Goal: Information Seeking & Learning: Learn about a topic

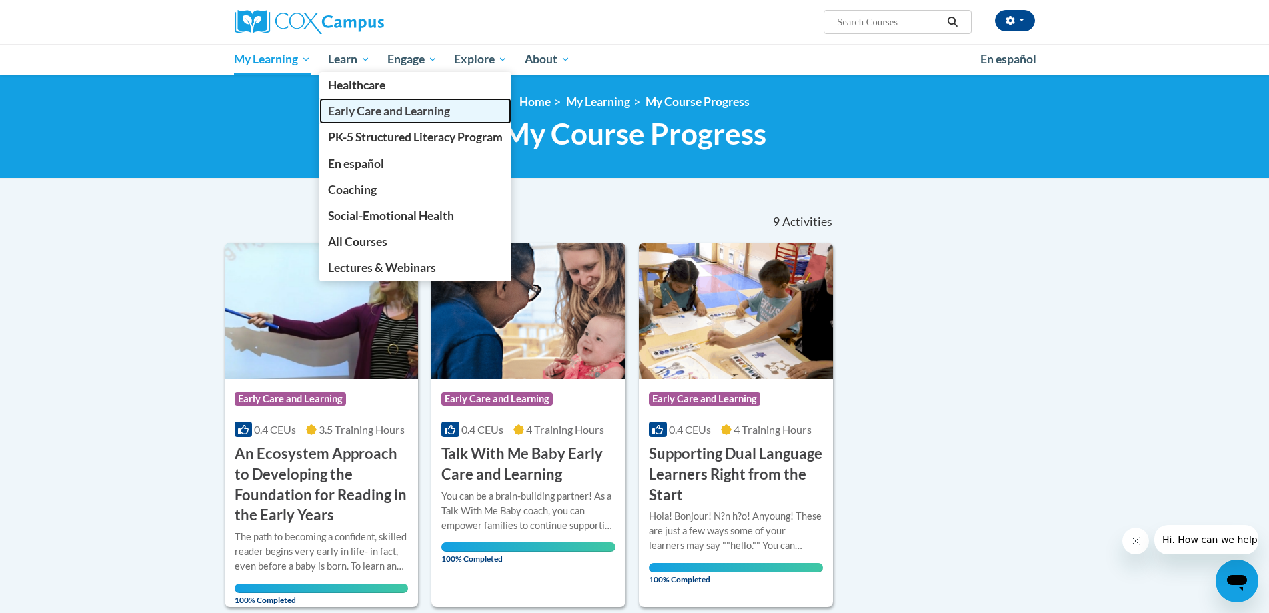
click at [374, 111] on span "Early Care and Learning" at bounding box center [389, 111] width 122 height 14
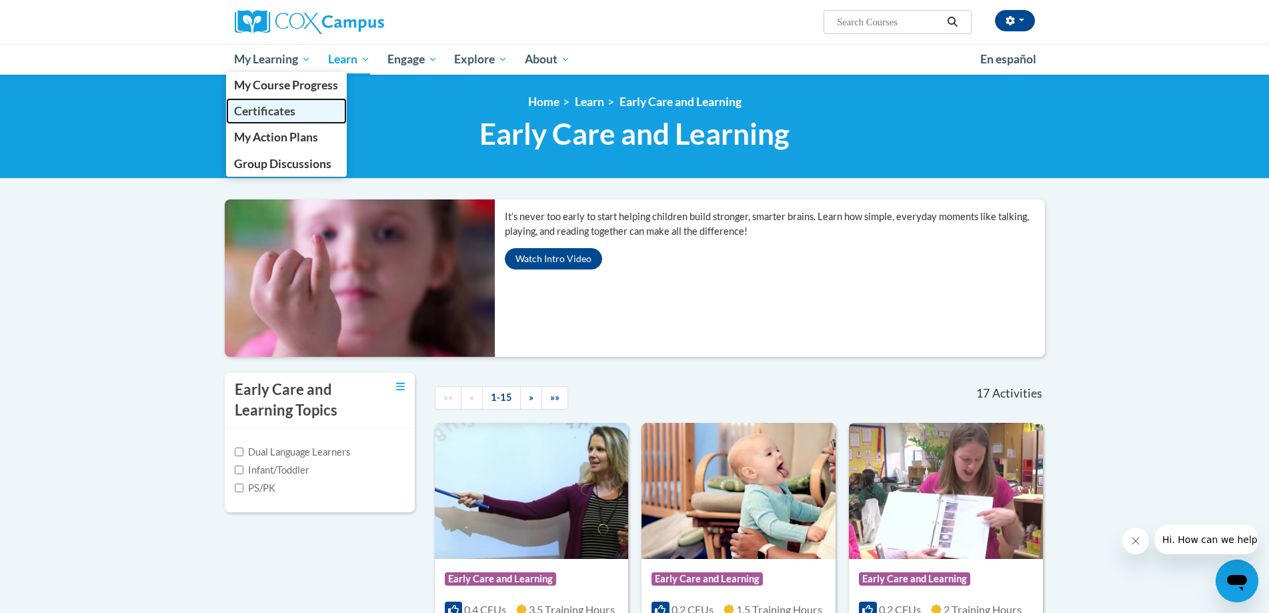
click at [271, 107] on span "Certificates" at bounding box center [264, 111] width 61 height 14
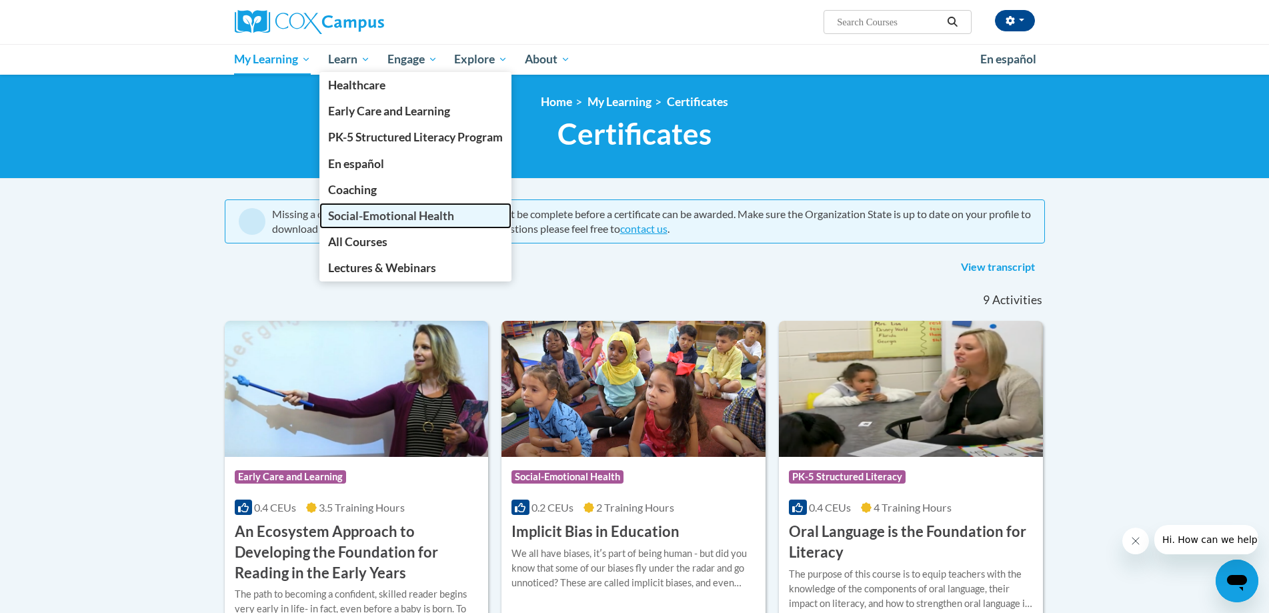
click at [371, 214] on span "Social-Emotional Health" at bounding box center [391, 216] width 126 height 14
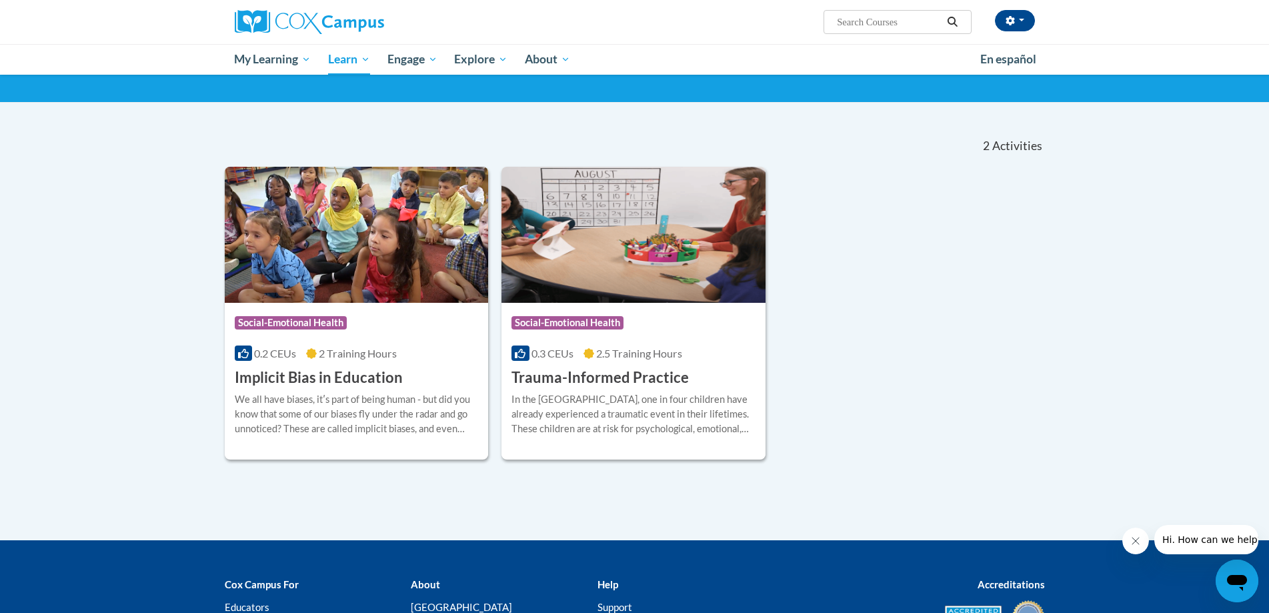
scroll to position [67, 0]
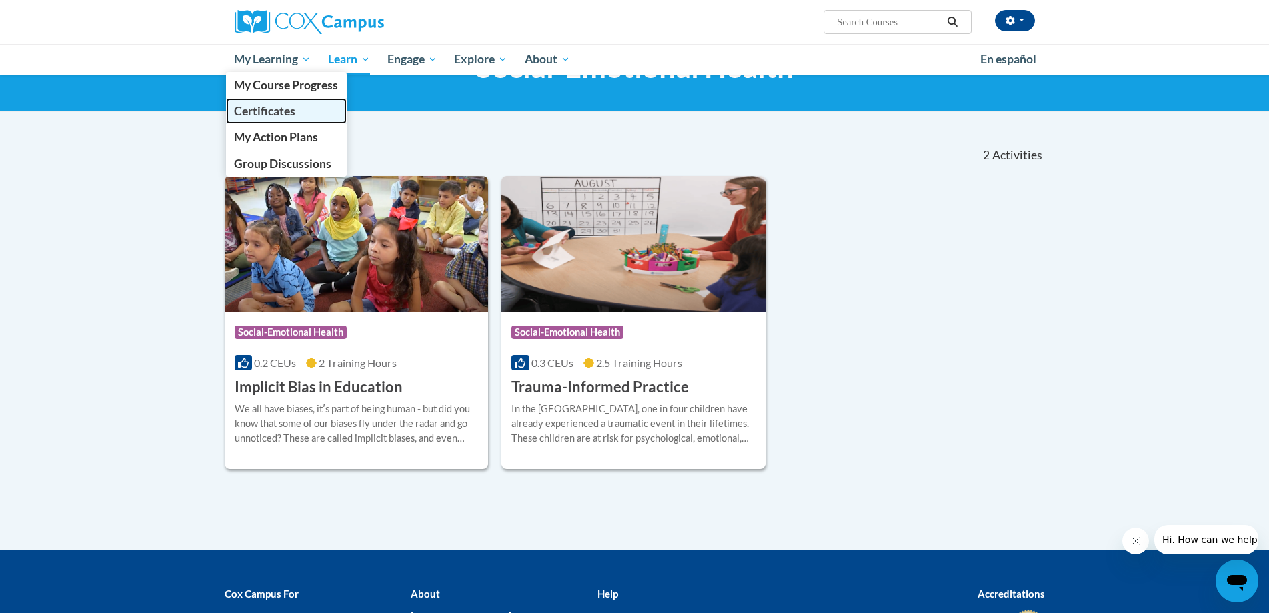
click at [280, 114] on span "Certificates" at bounding box center [264, 111] width 61 height 14
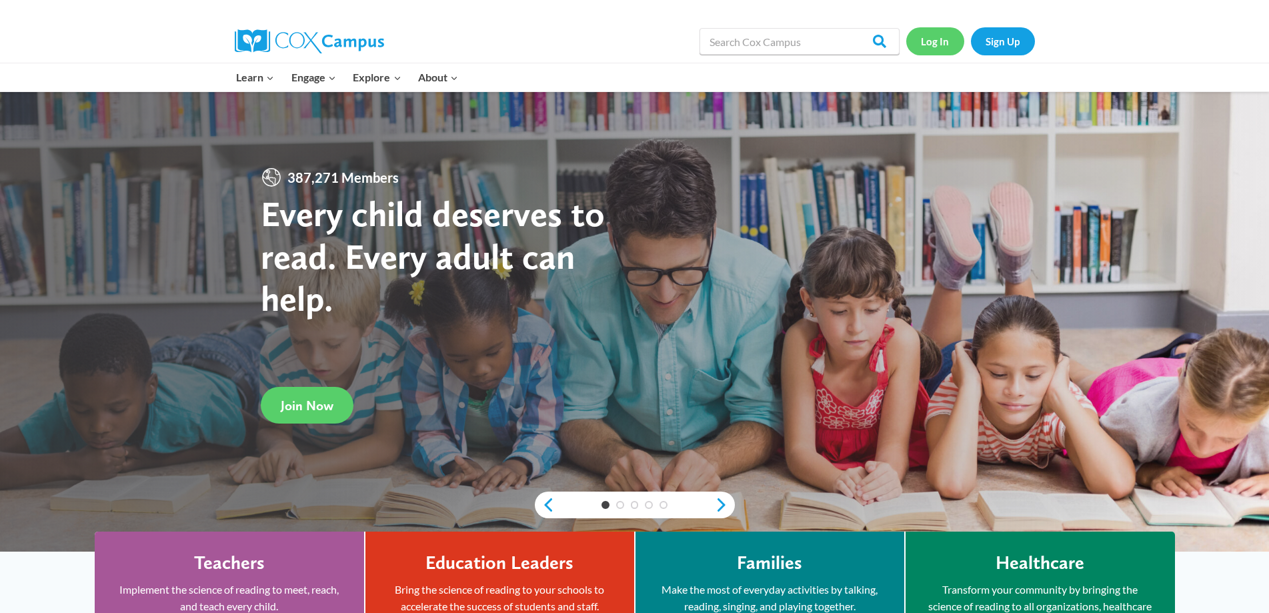
click at [942, 47] on link "Log In" at bounding box center [935, 40] width 58 height 27
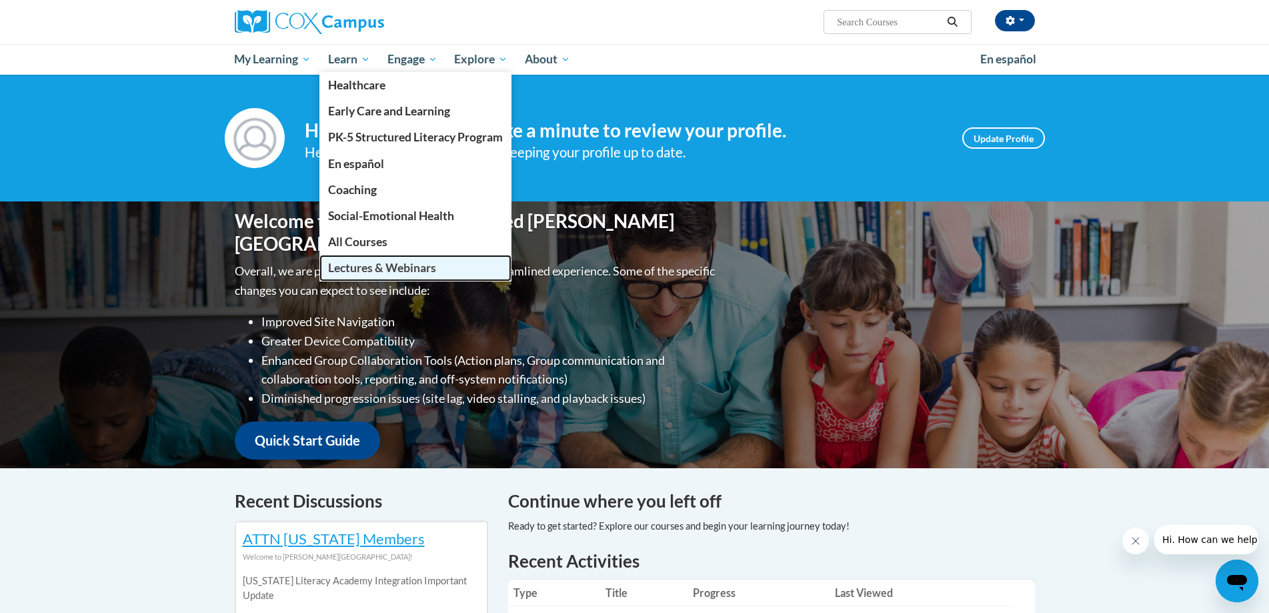
click at [382, 271] on span "Lectures & Webinars" at bounding box center [382, 268] width 108 height 14
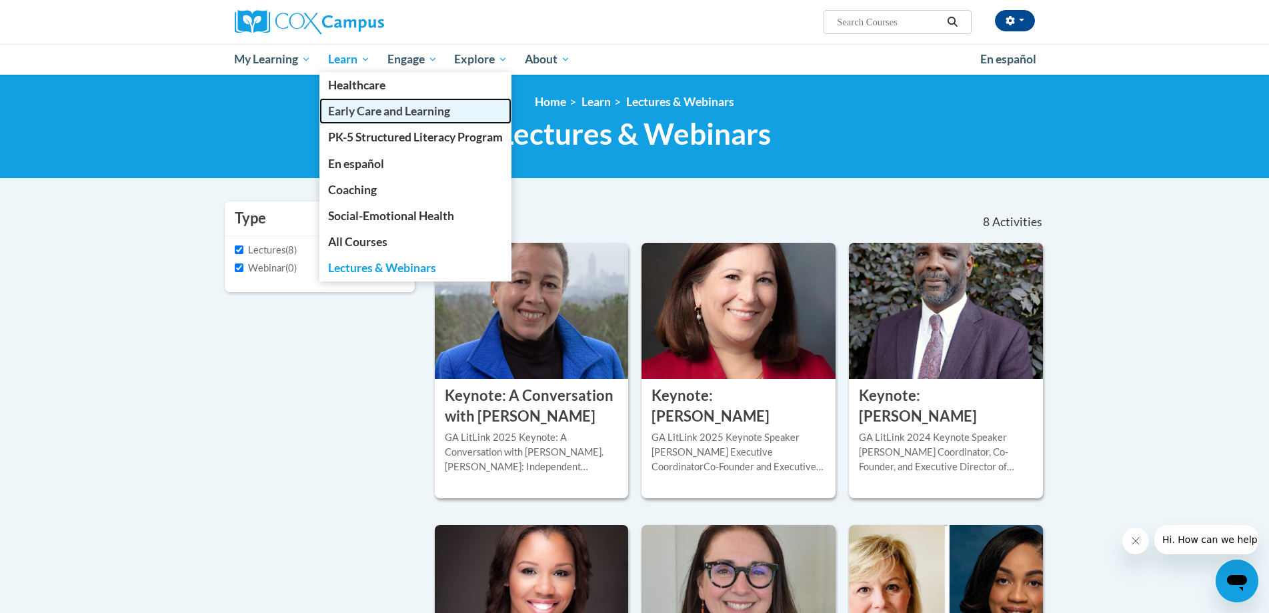
click at [369, 113] on span "Early Care and Learning" at bounding box center [389, 111] width 122 height 14
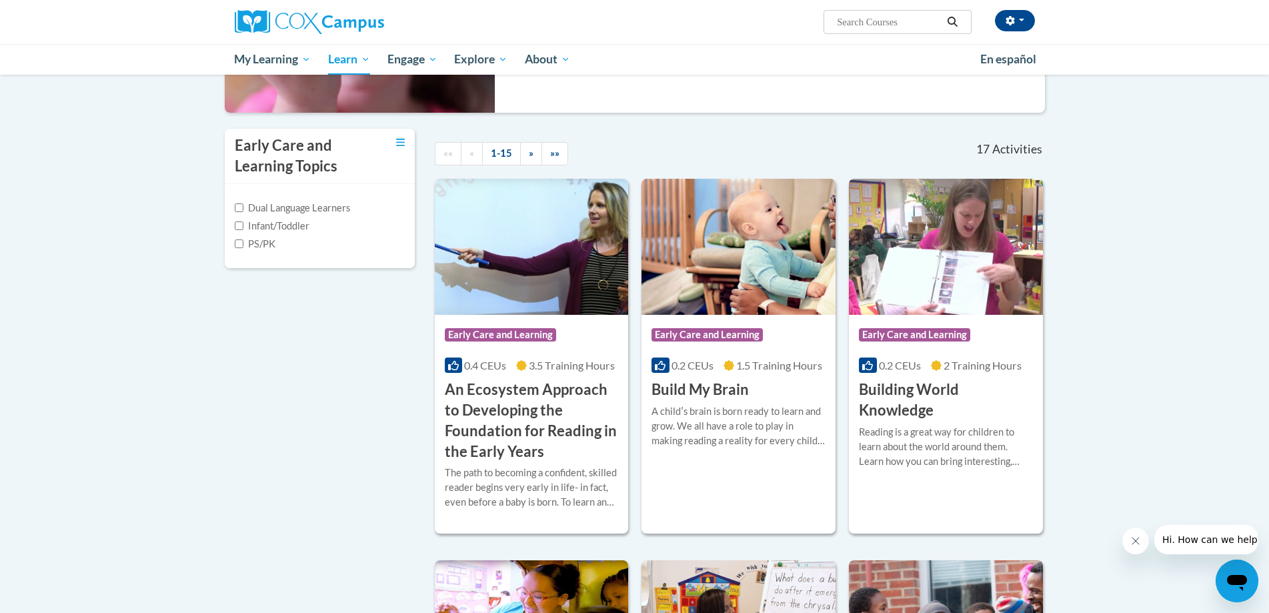
scroll to position [267, 0]
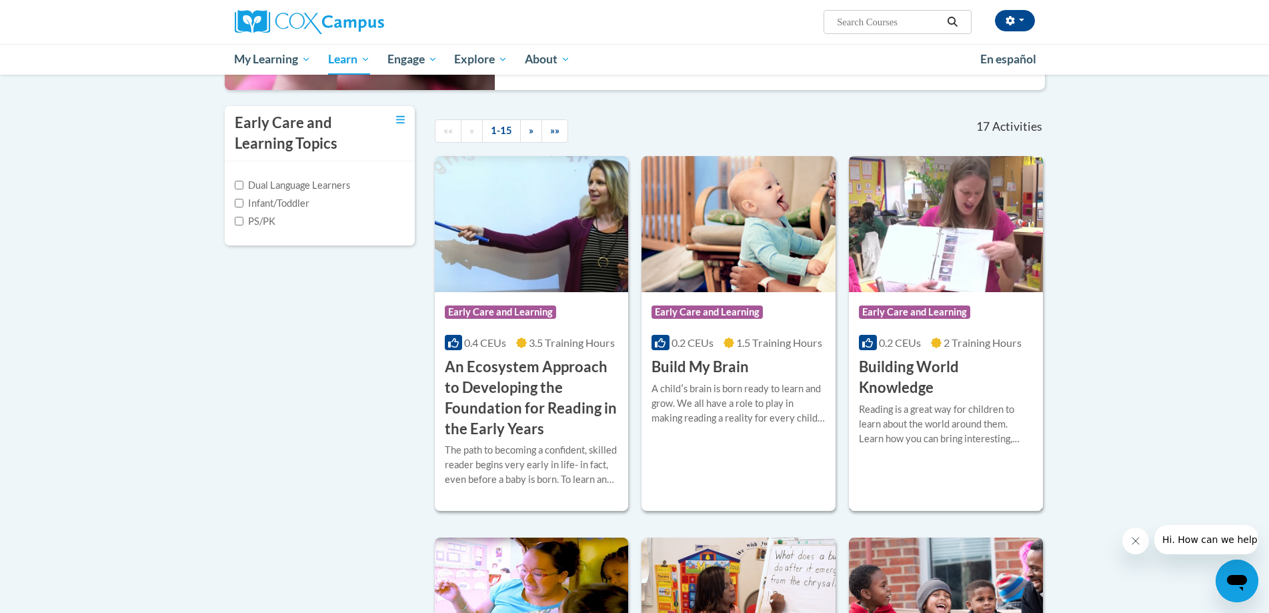
click at [906, 368] on h3 "Building World Knowledge" at bounding box center [946, 377] width 174 height 41
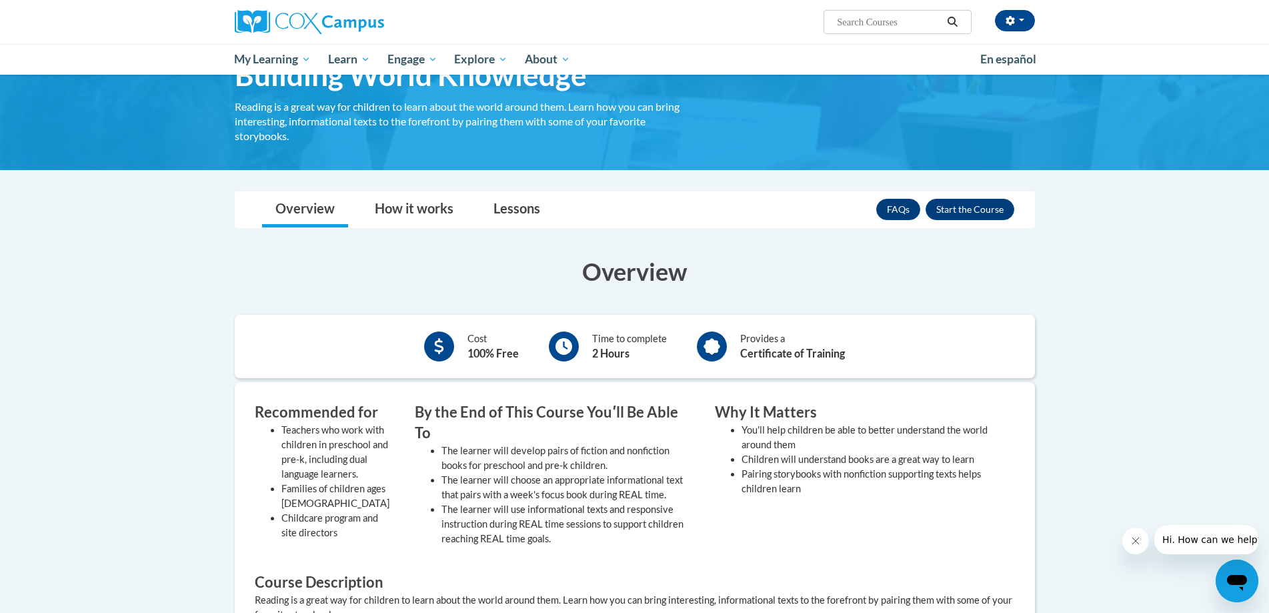
scroll to position [67, 0]
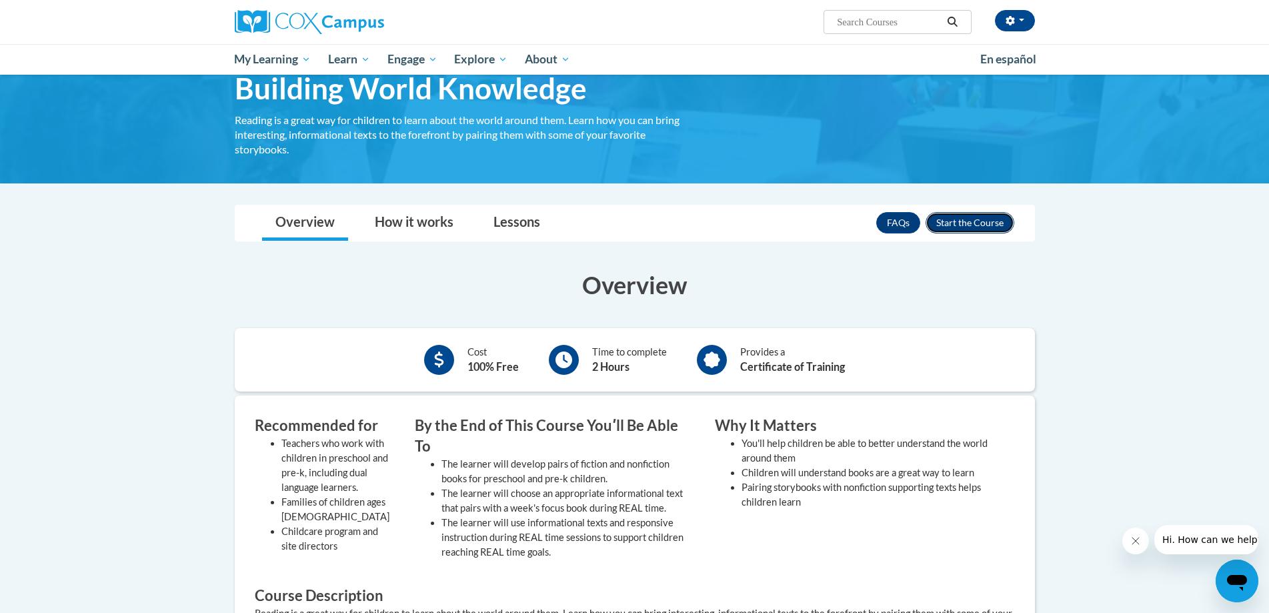
click at [969, 225] on button "Enroll" at bounding box center [969, 222] width 89 height 21
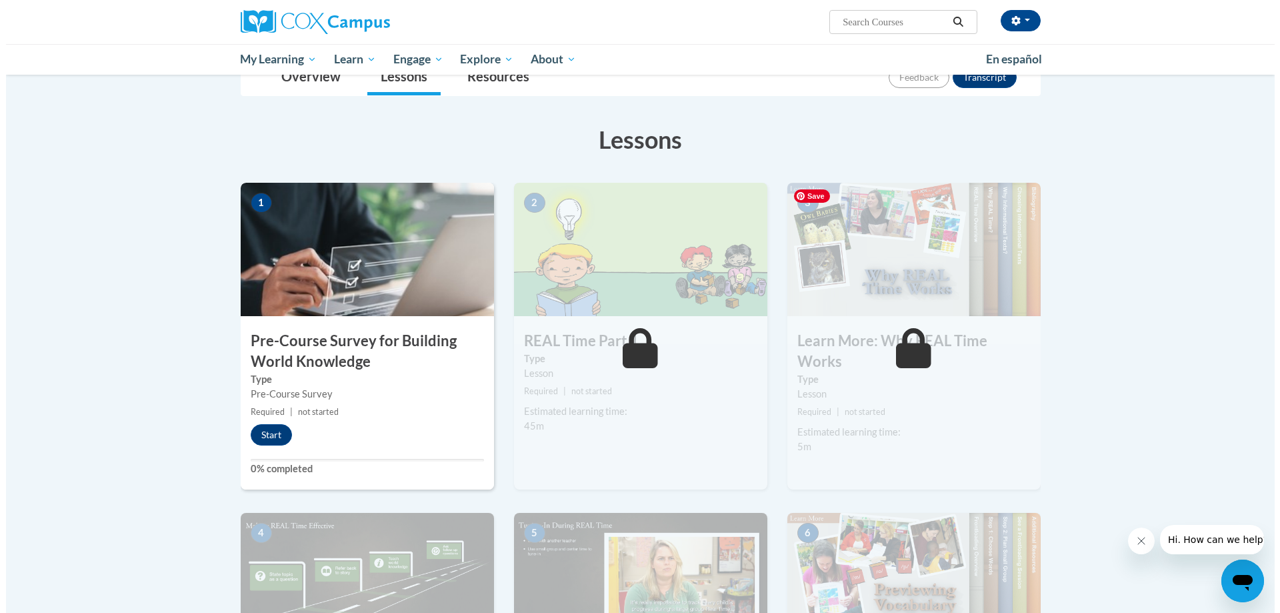
scroll to position [200, 0]
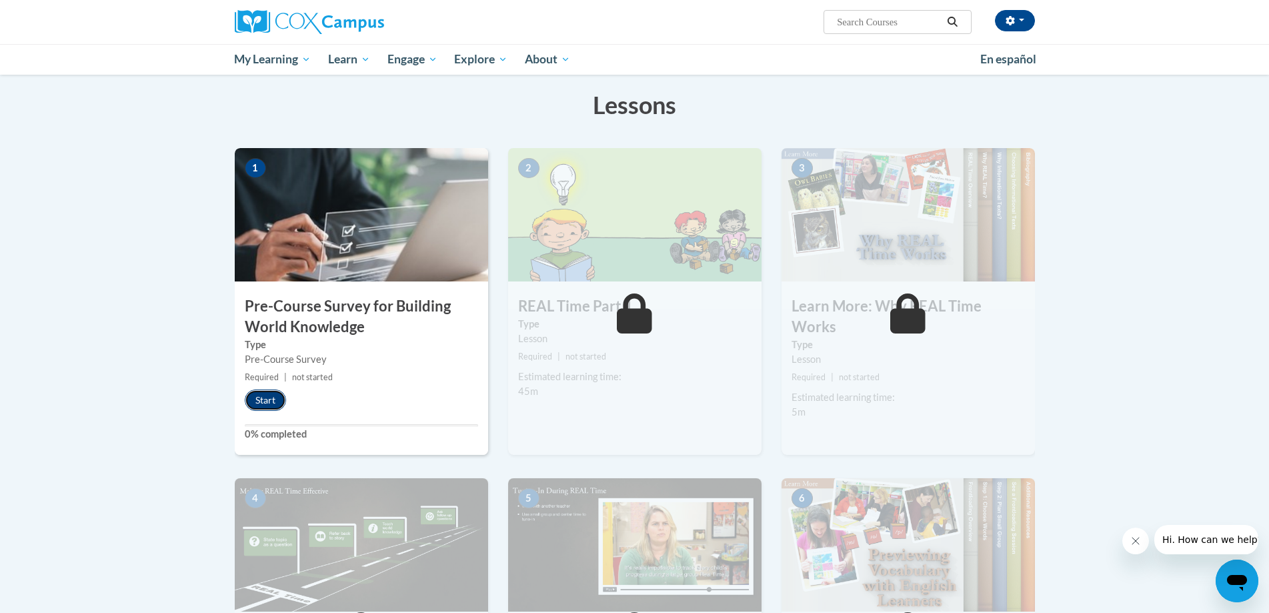
click at [268, 399] on button "Start" at bounding box center [265, 399] width 41 height 21
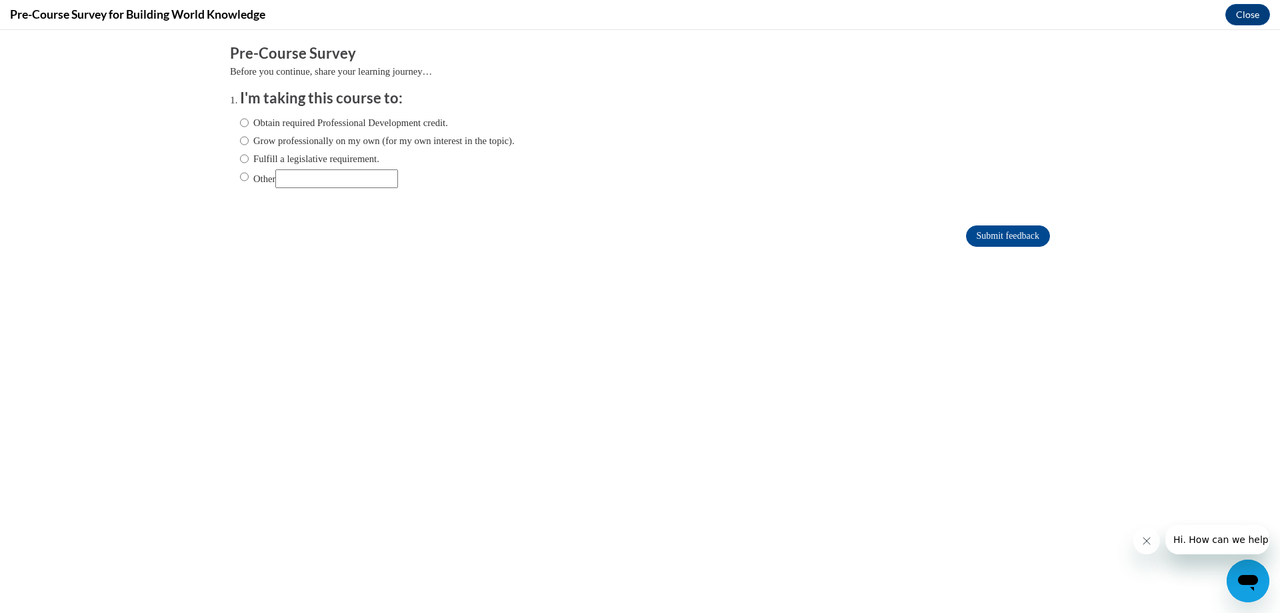
scroll to position [0, 0]
click at [240, 123] on input "Obtain required Professional Development credit." at bounding box center [244, 122] width 9 height 15
radio input "true"
click at [989, 237] on input "Submit feedback" at bounding box center [1008, 235] width 84 height 21
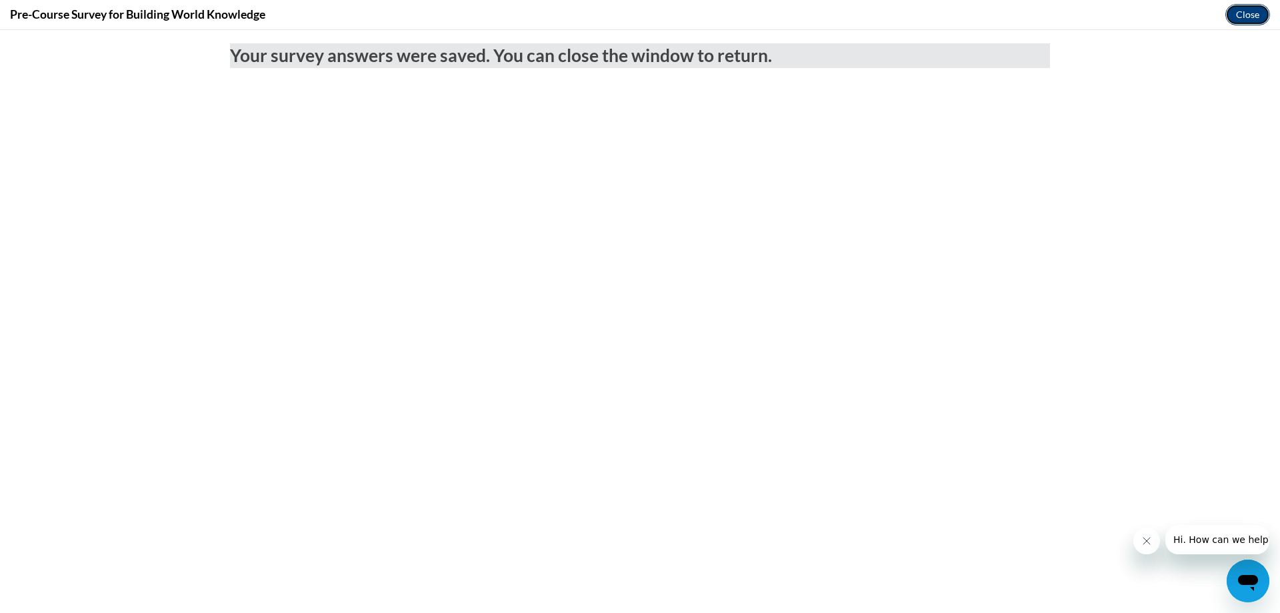
click at [1252, 13] on button "Close" at bounding box center [1247, 14] width 45 height 21
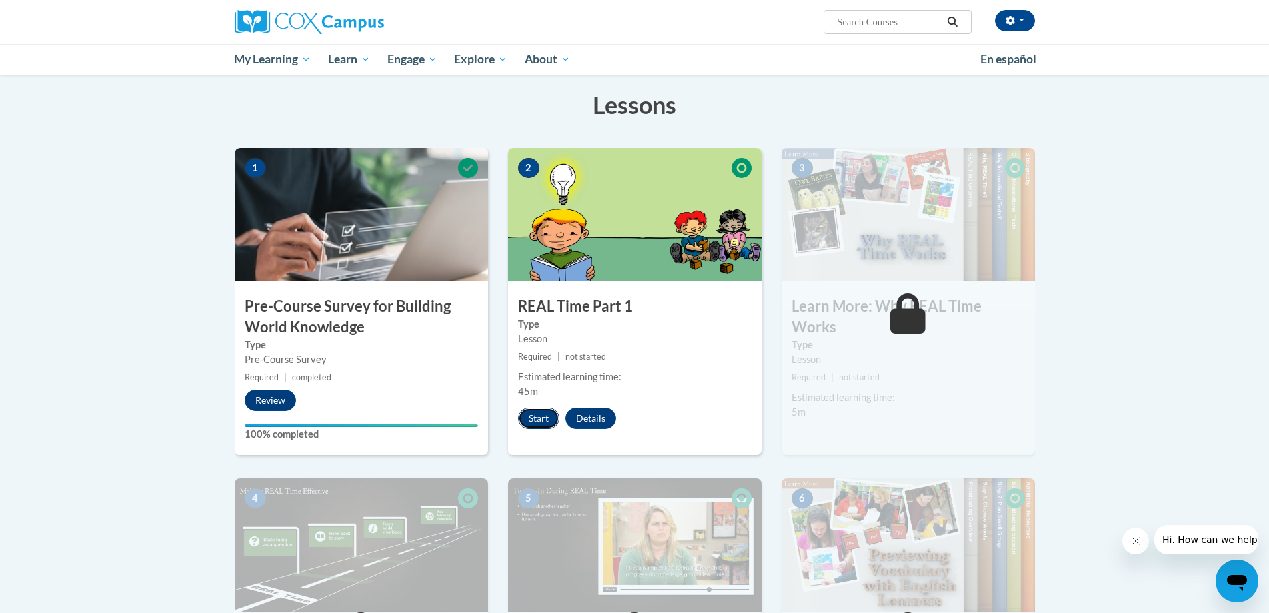
click at [543, 419] on button "Start" at bounding box center [538, 417] width 41 height 21
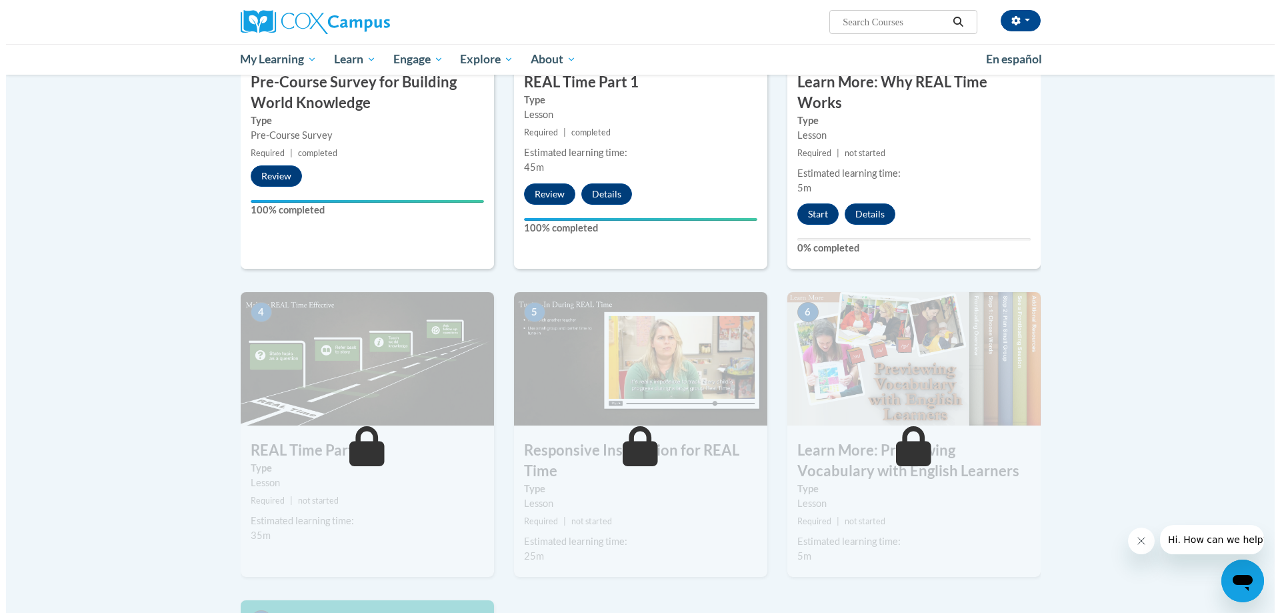
scroll to position [400, 0]
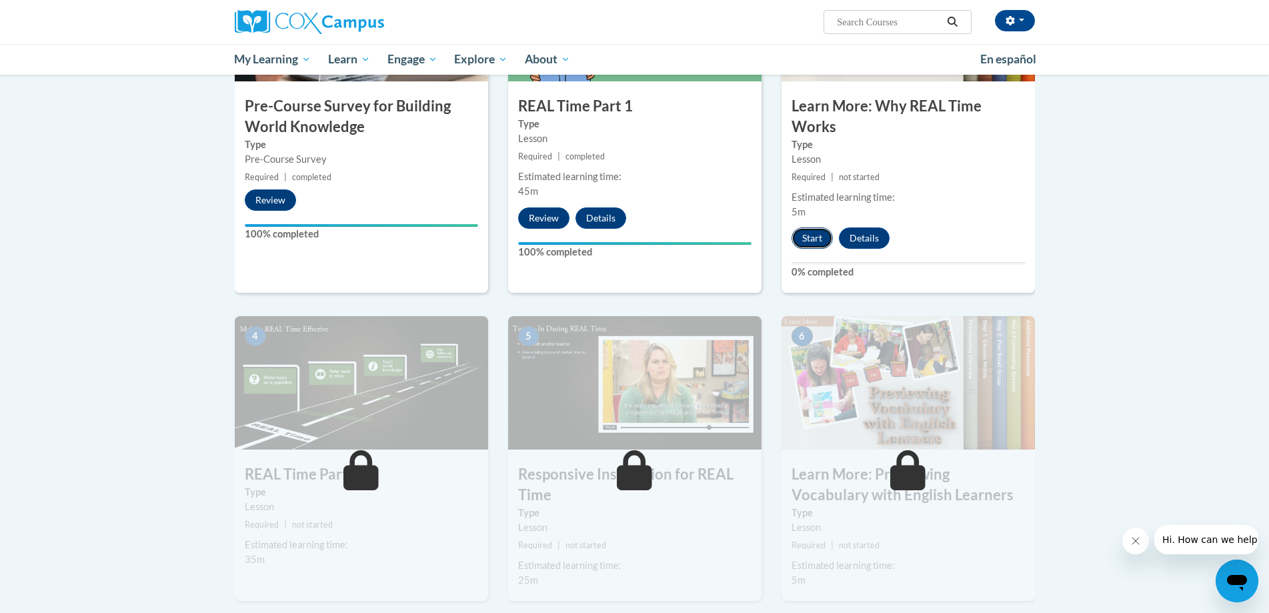
click at [815, 235] on button "Start" at bounding box center [811, 237] width 41 height 21
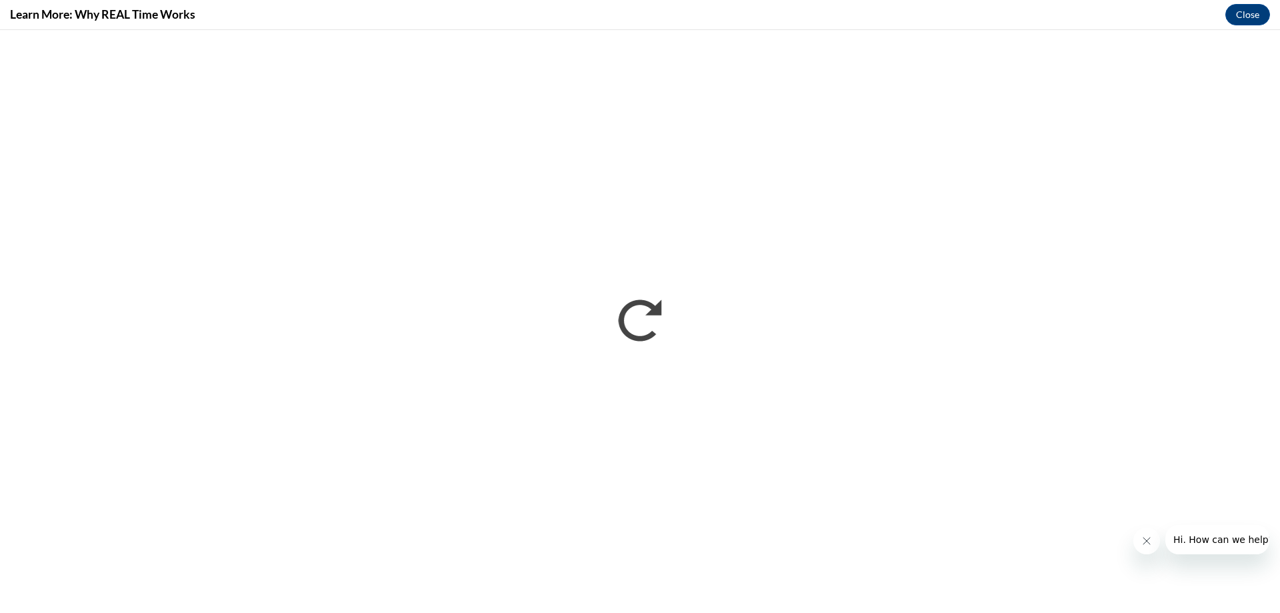
scroll to position [0, 0]
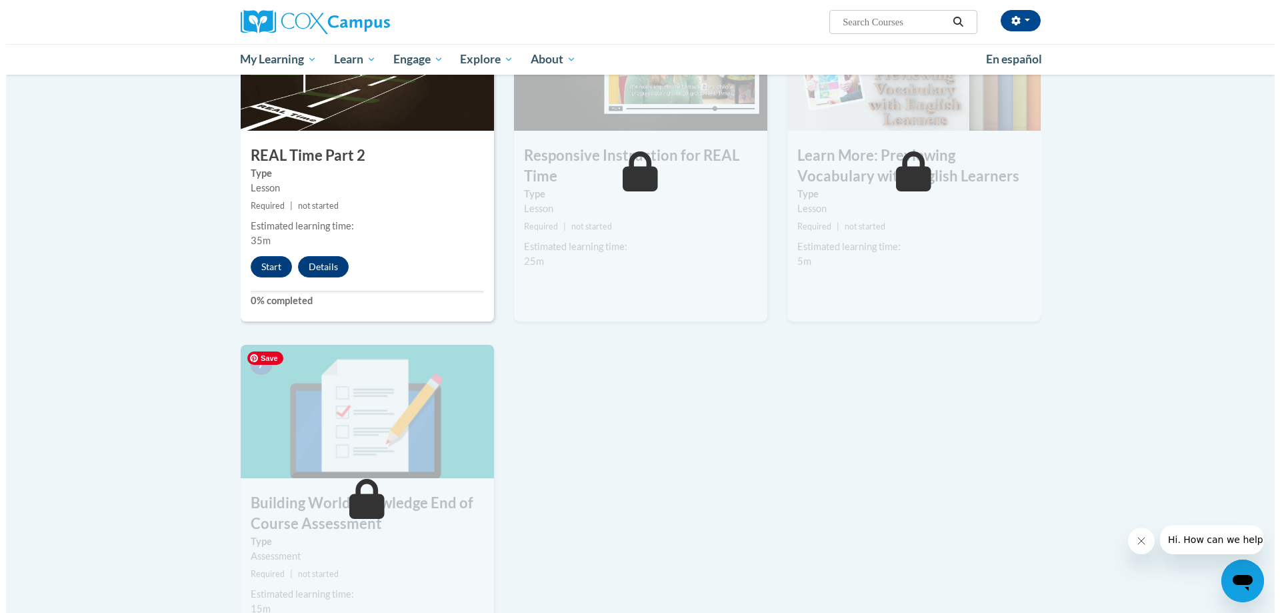
scroll to position [733, 0]
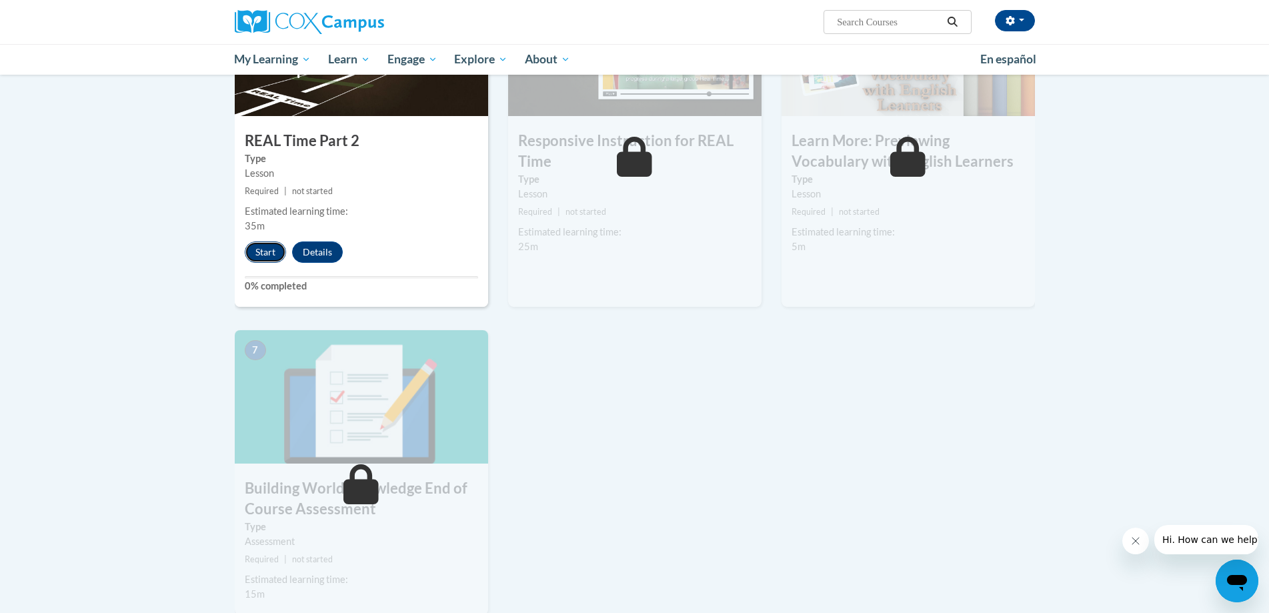
click at [265, 251] on button "Start" at bounding box center [265, 251] width 41 height 21
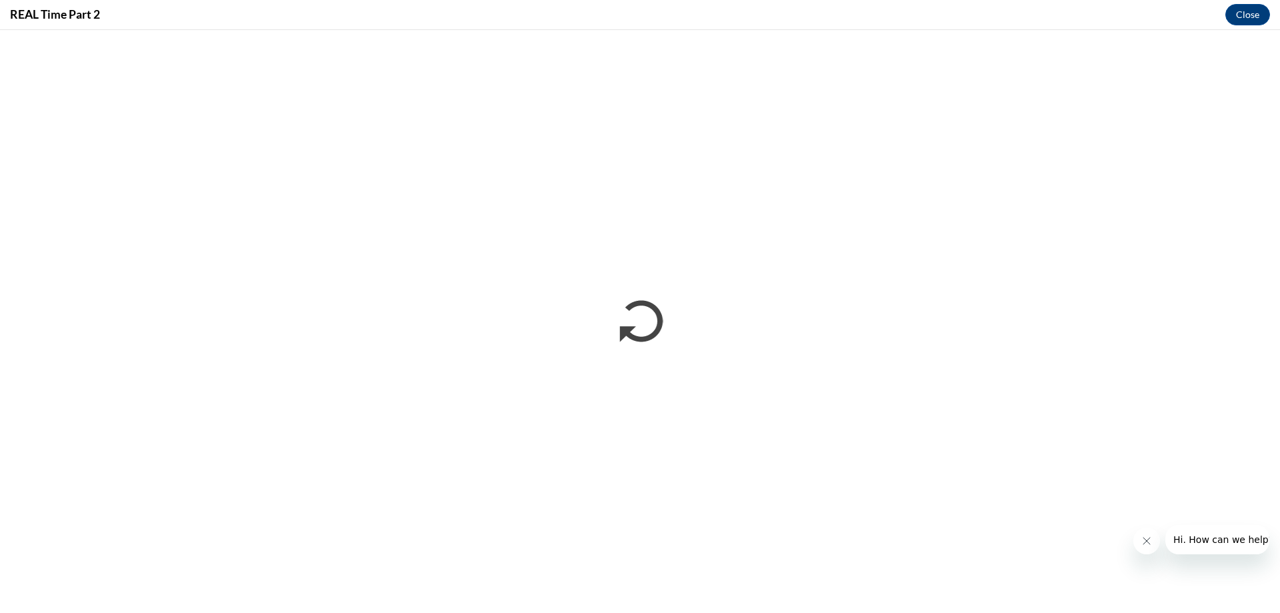
scroll to position [0, 0]
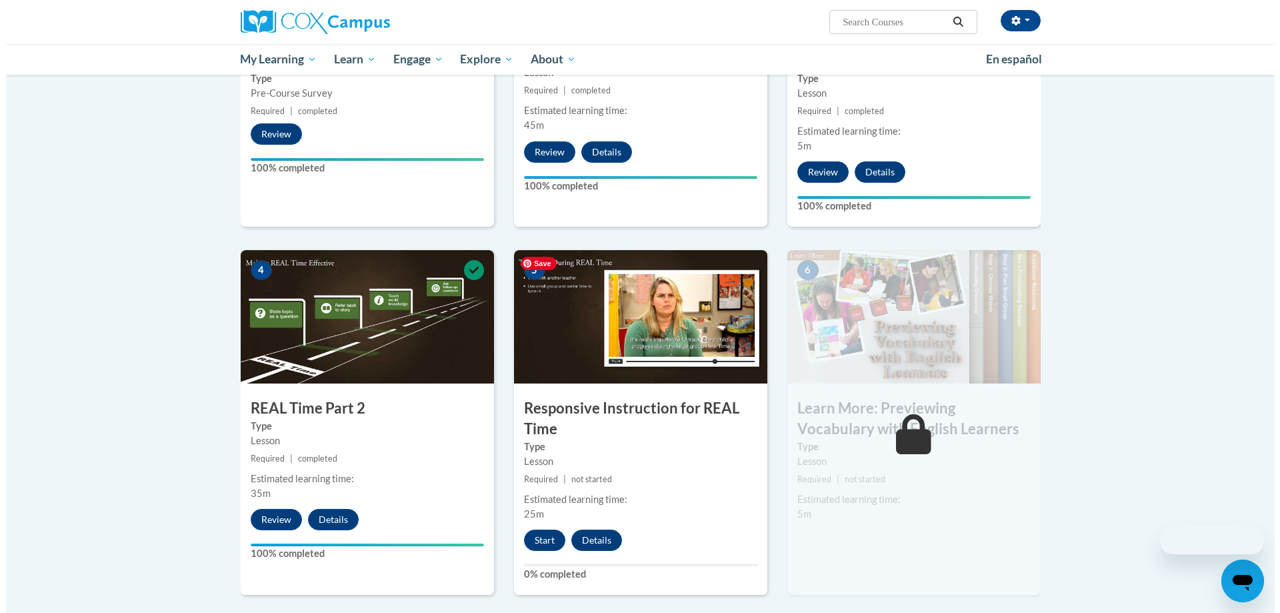
scroll to position [467, 0]
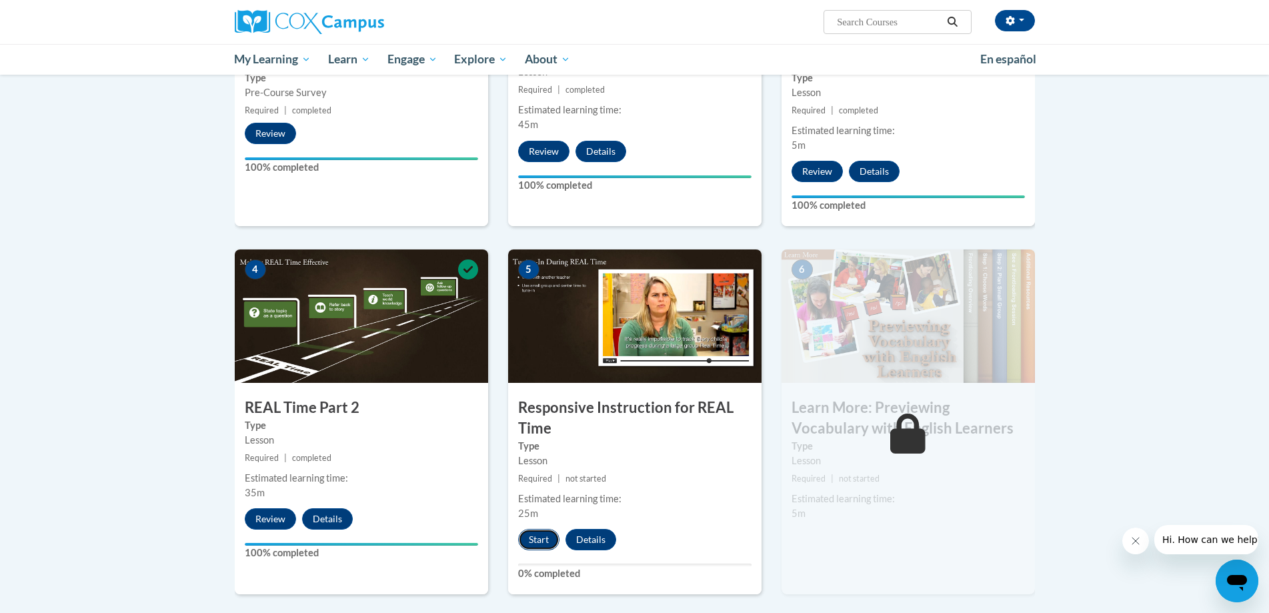
click at [543, 545] on button "Start" at bounding box center [538, 539] width 41 height 21
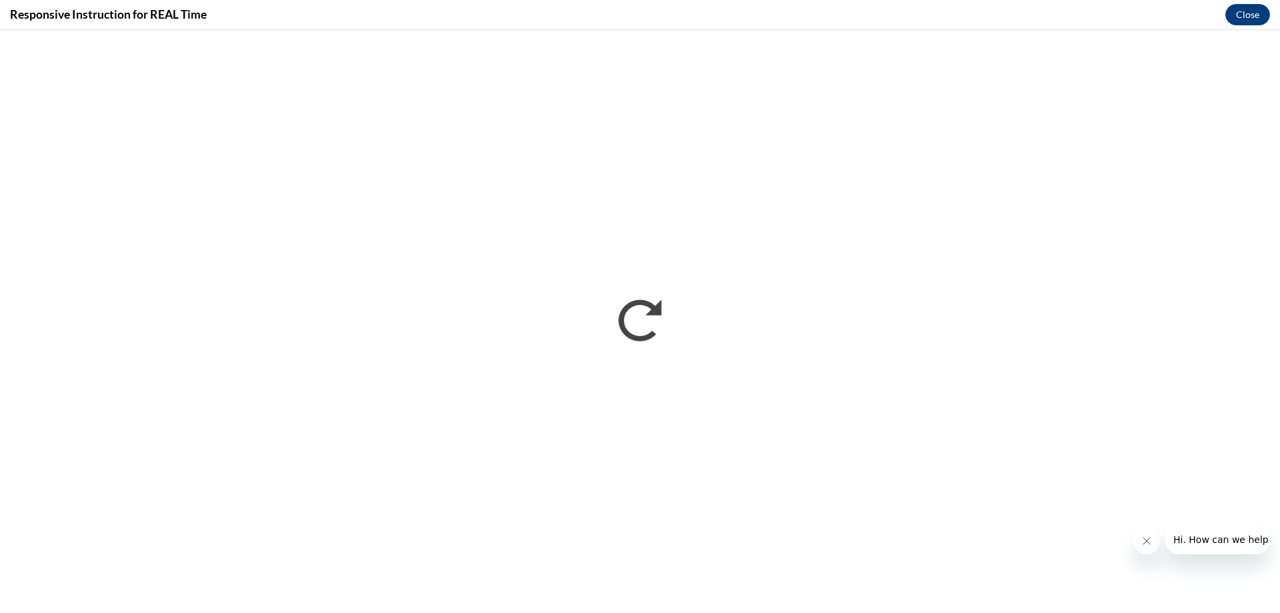
scroll to position [0, 0]
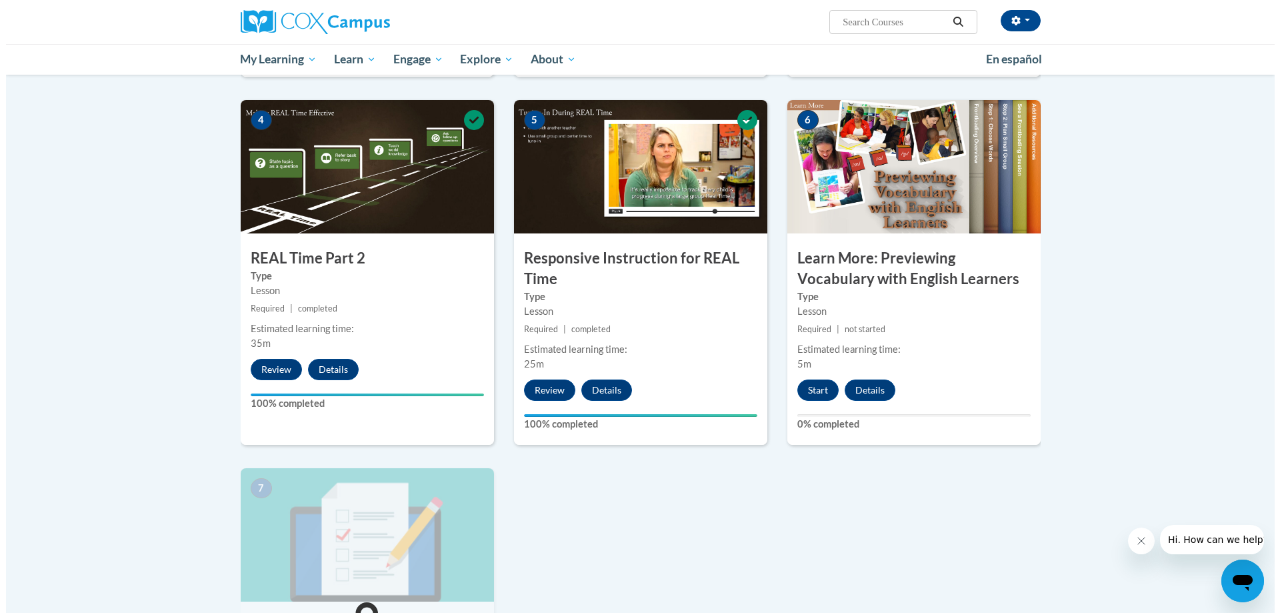
scroll to position [733, 0]
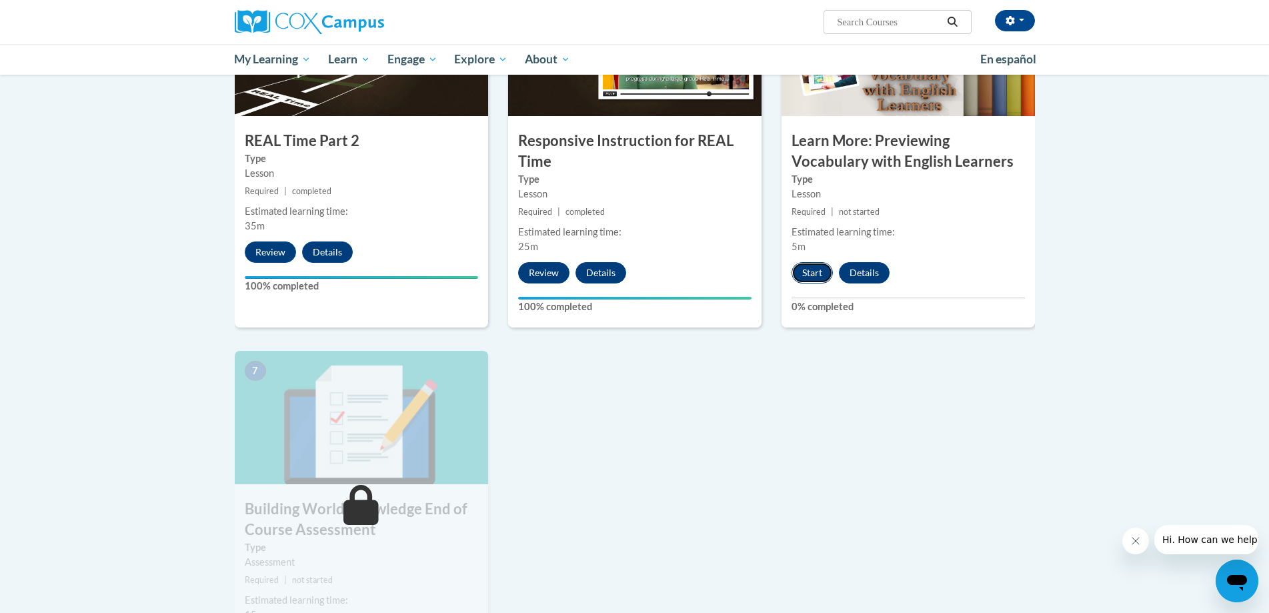
click at [812, 275] on button "Start" at bounding box center [811, 272] width 41 height 21
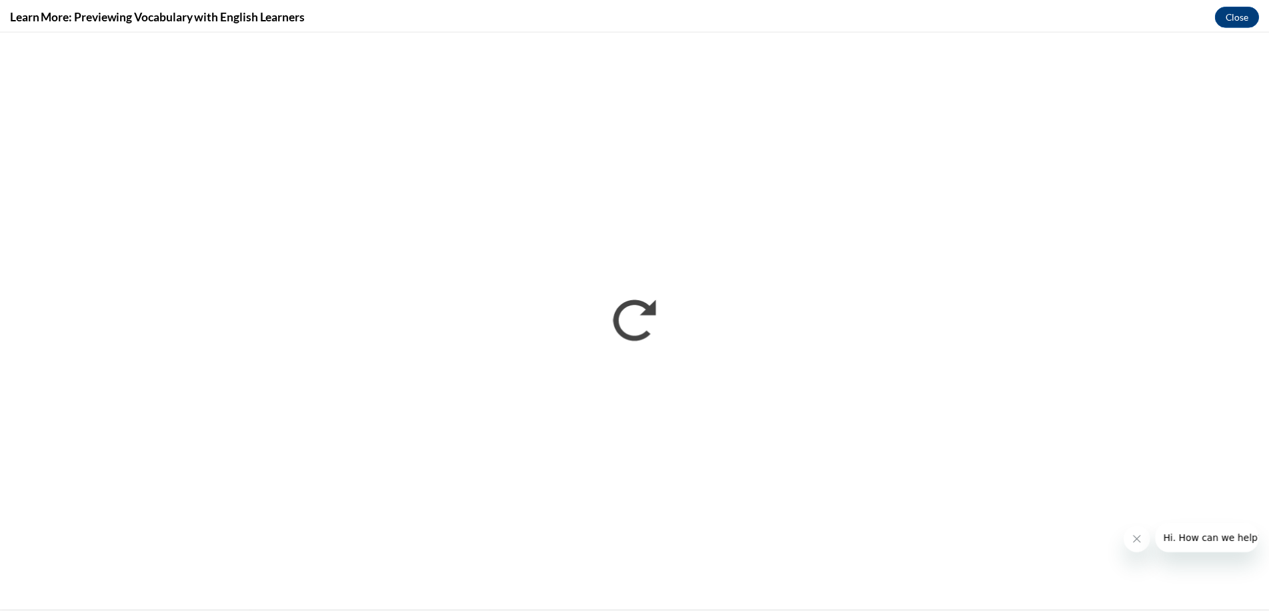
scroll to position [0, 0]
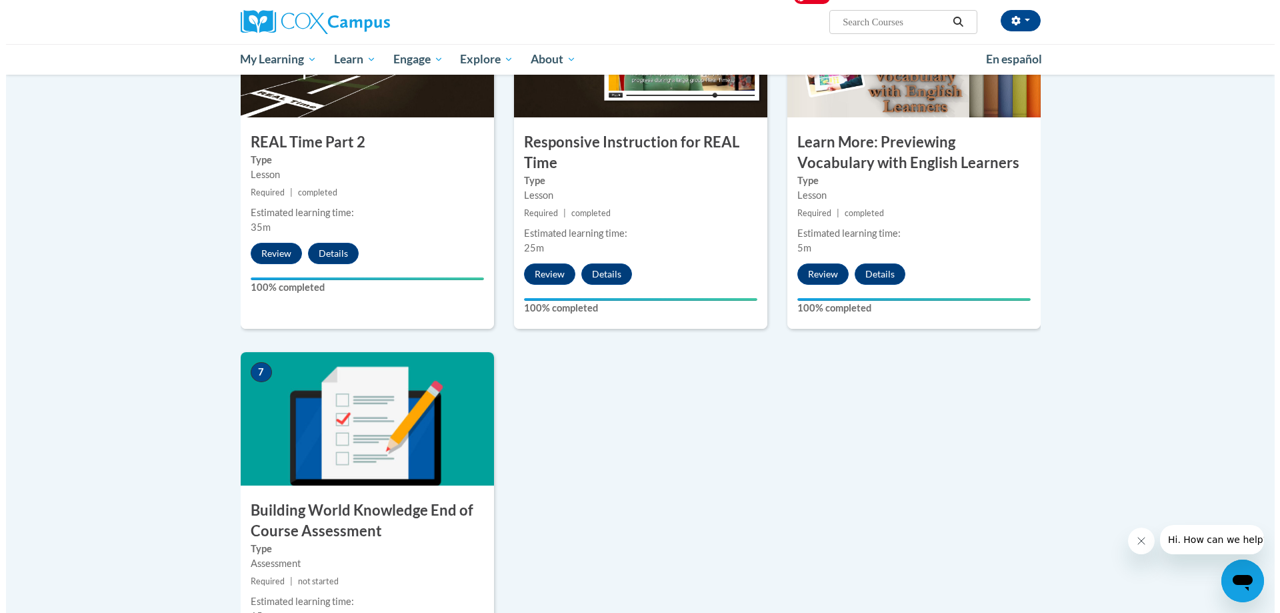
scroll to position [1000, 0]
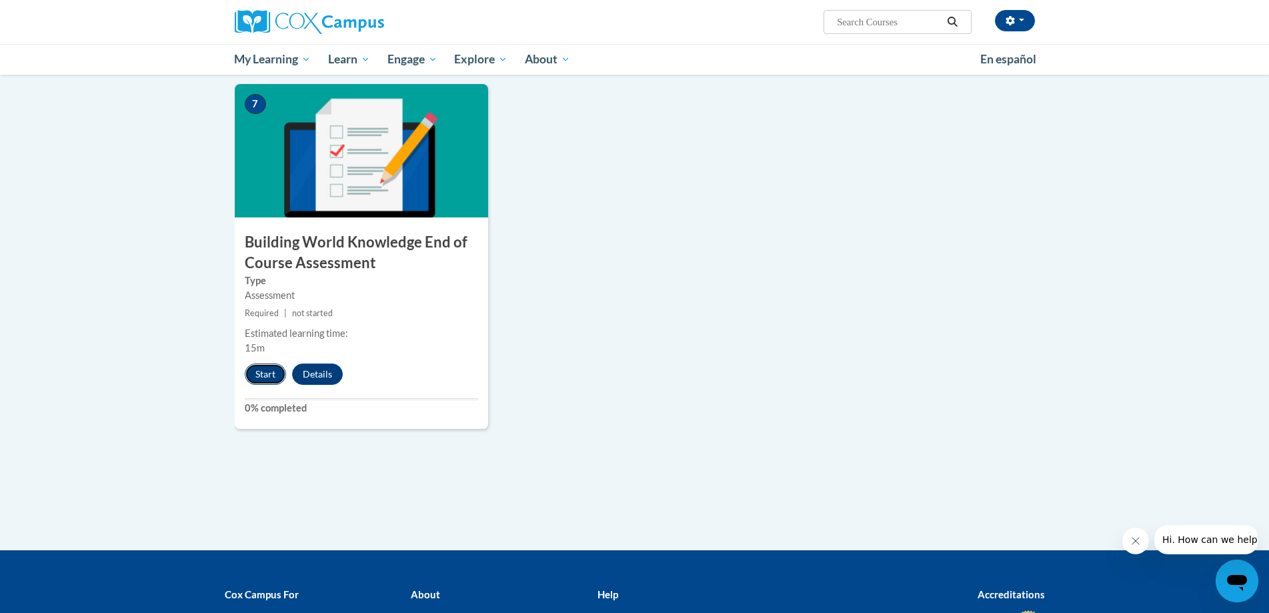
click at [258, 371] on button "Start" at bounding box center [265, 373] width 41 height 21
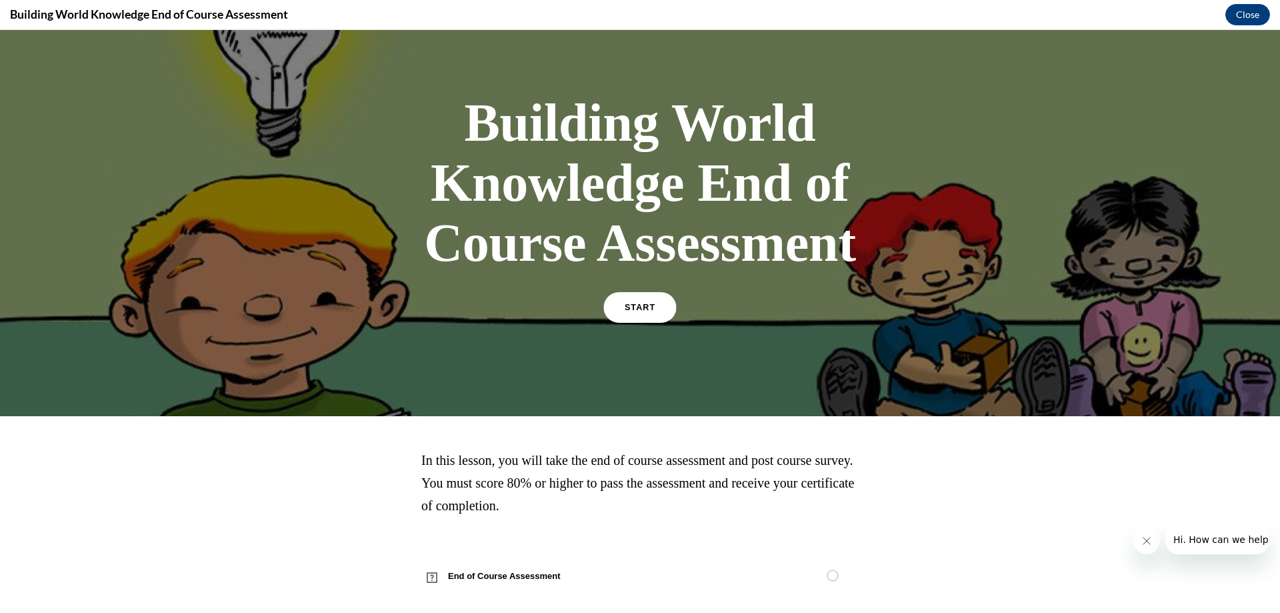
scroll to position [49, 0]
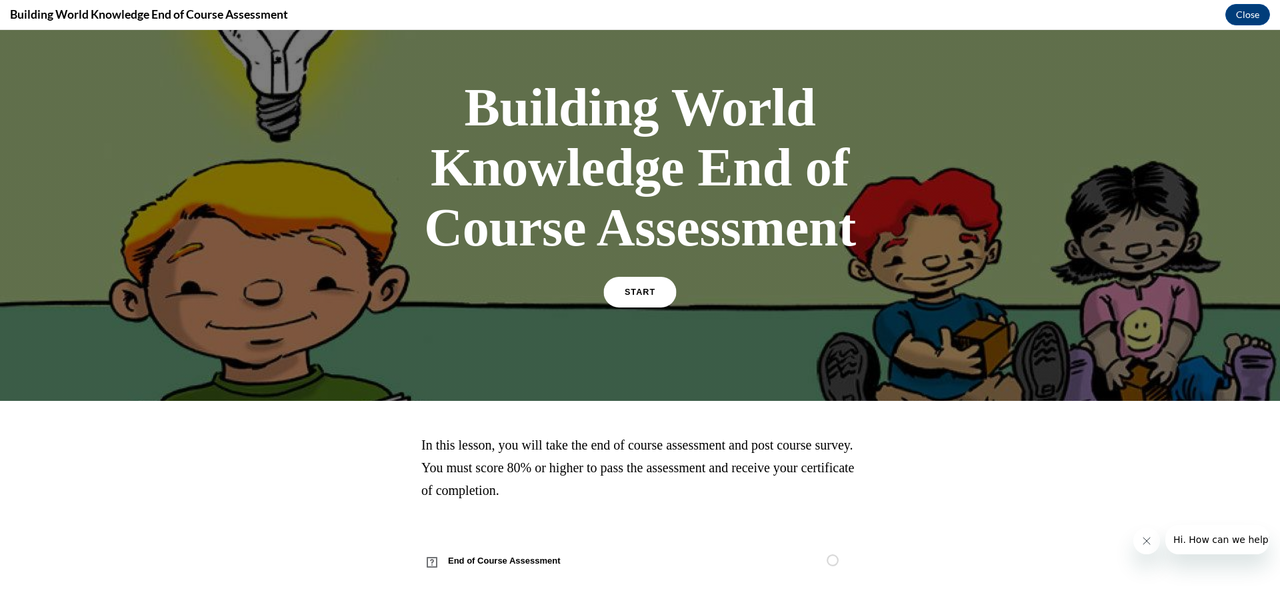
click at [645, 291] on span "START" at bounding box center [640, 292] width 31 height 10
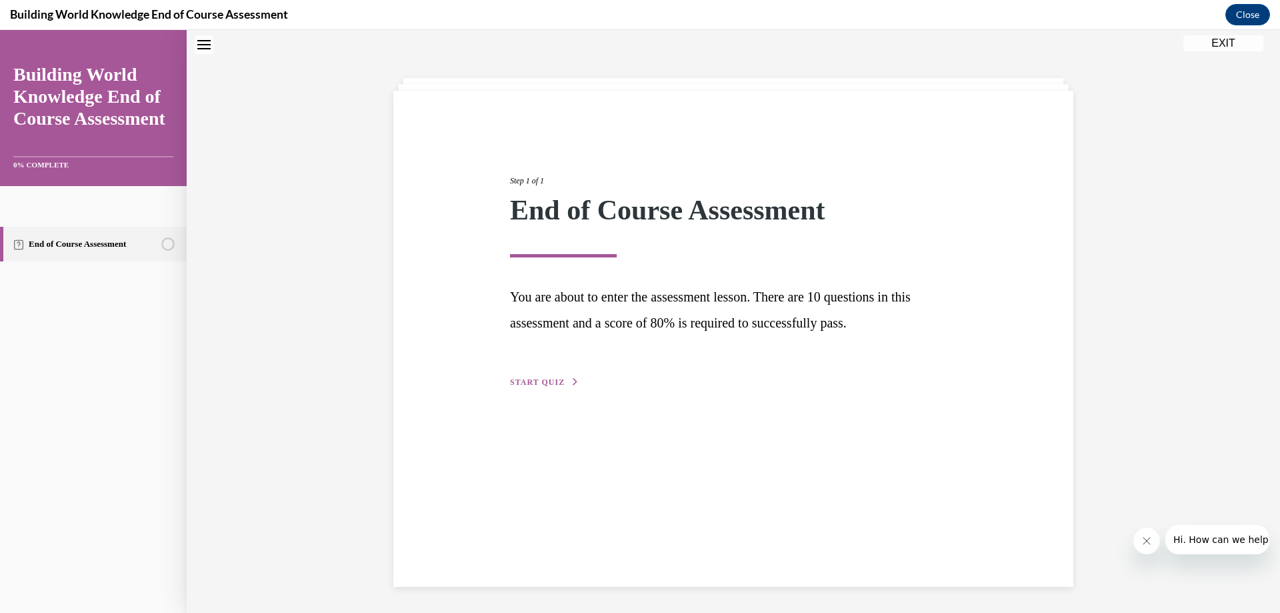
scroll to position [42, 0]
click at [543, 377] on span "START QUIZ" at bounding box center [537, 381] width 55 height 9
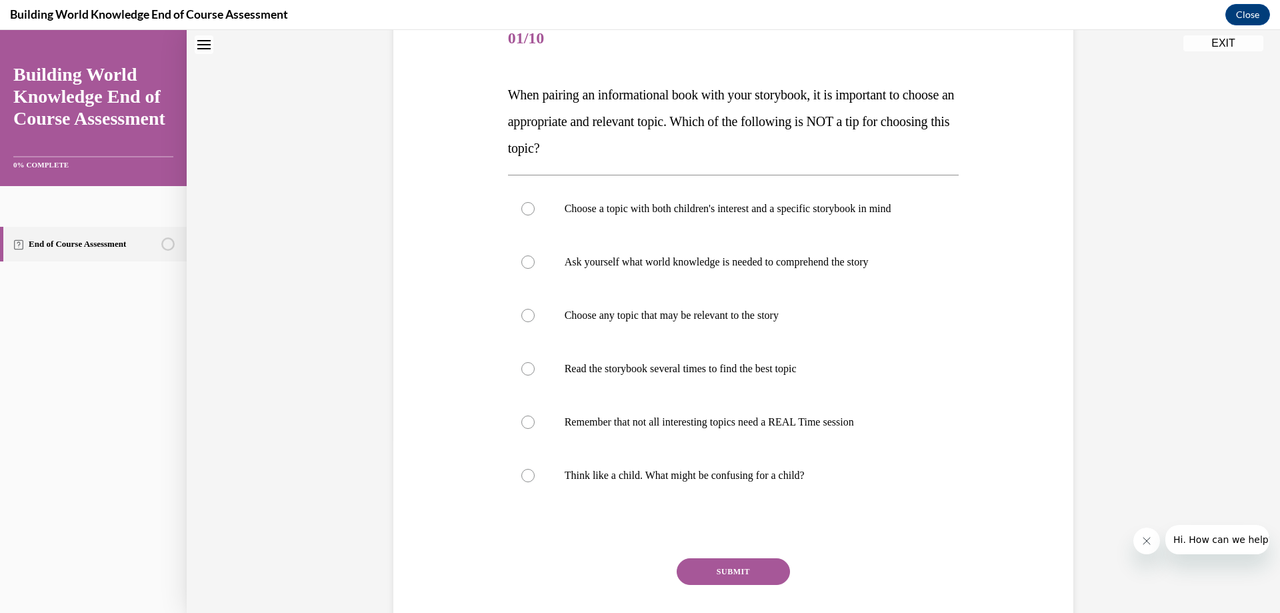
scroll to position [174, 0]
click at [523, 311] on div at bounding box center [527, 313] width 13 height 13
click at [523, 311] on input "Choose any topic that may be relevant to the story" at bounding box center [527, 313] width 13 height 13
radio input "true"
click at [724, 567] on button "SUBMIT" at bounding box center [733, 570] width 113 height 27
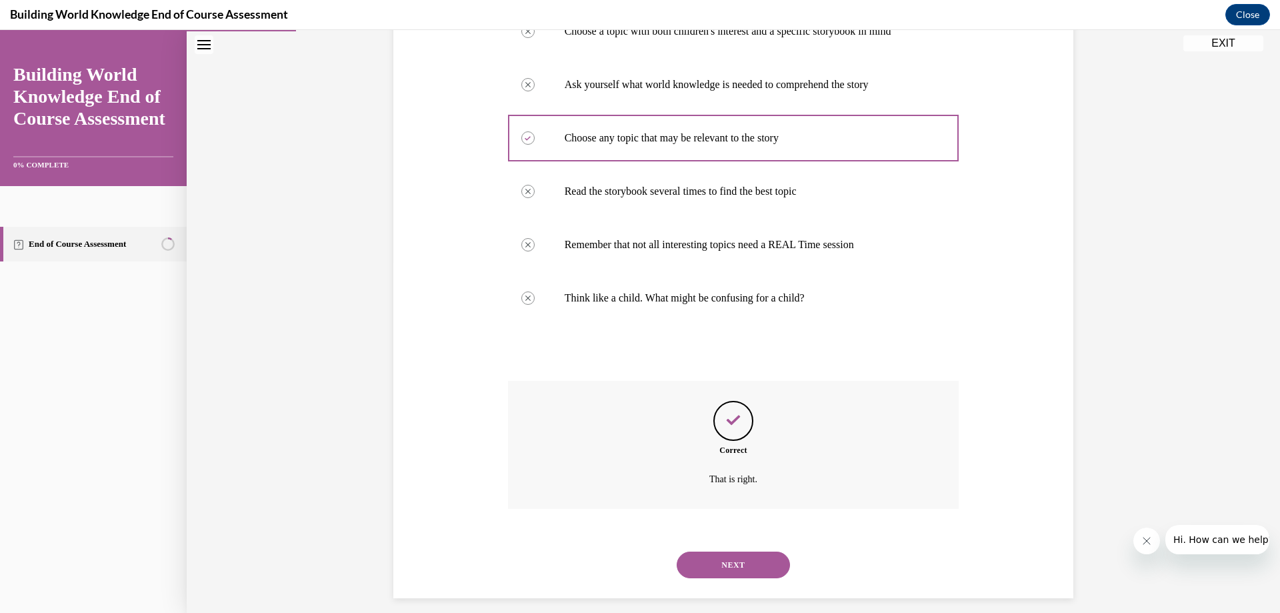
scroll to position [362, 0]
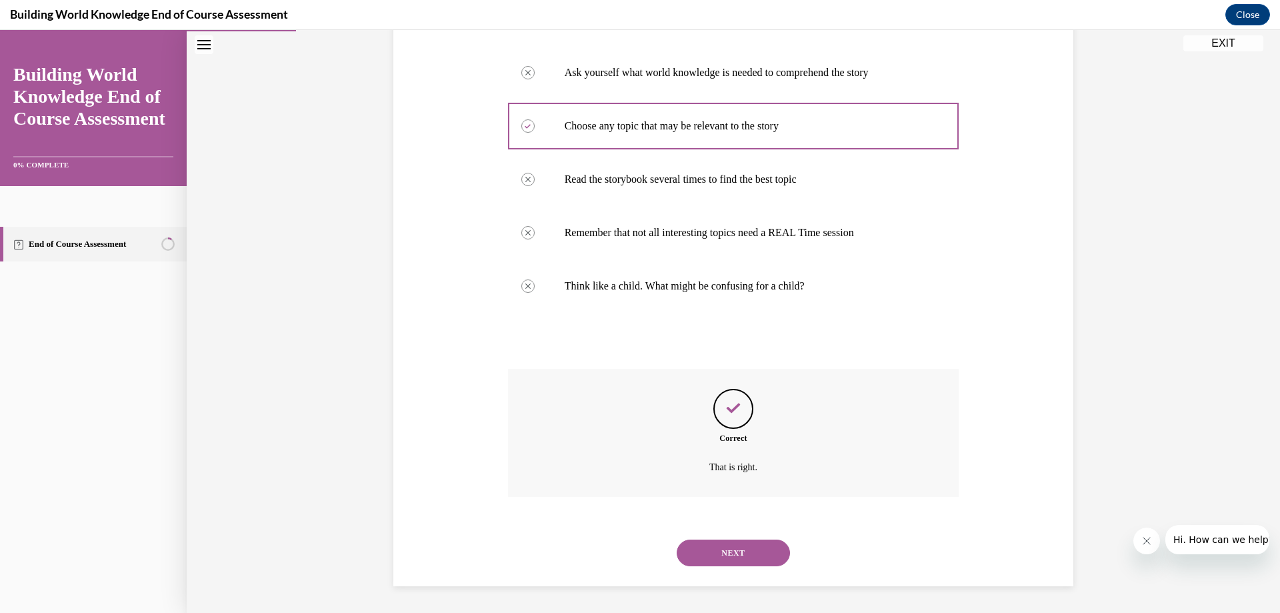
click at [728, 553] on button "NEXT" at bounding box center [733, 552] width 113 height 27
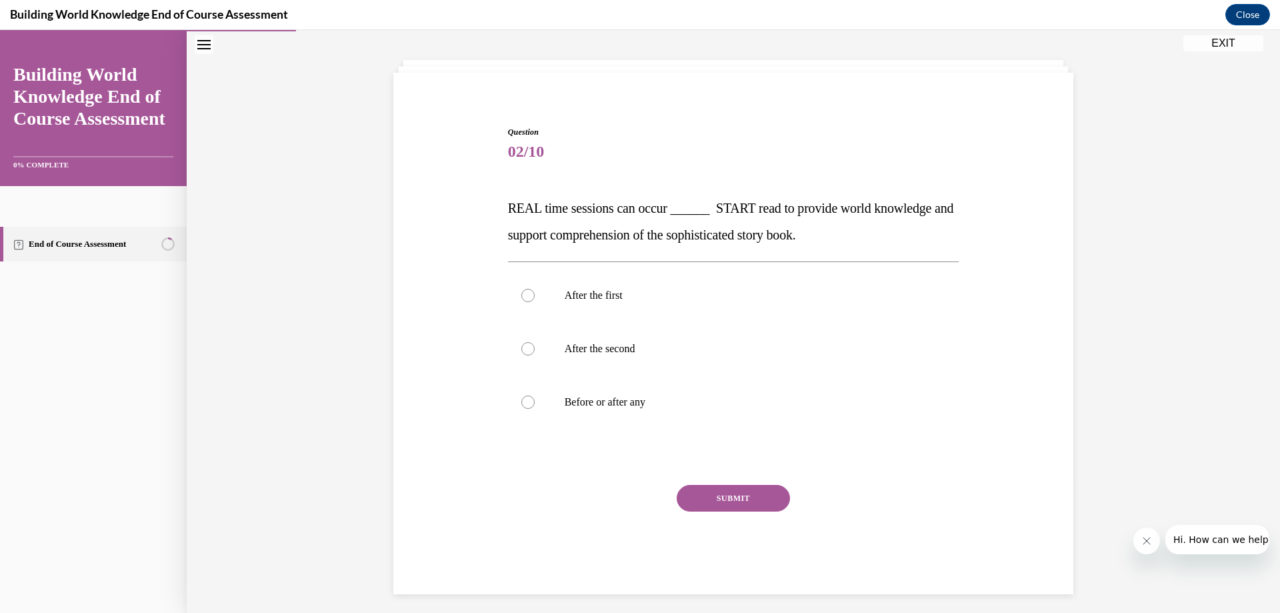
scroll to position [67, 0]
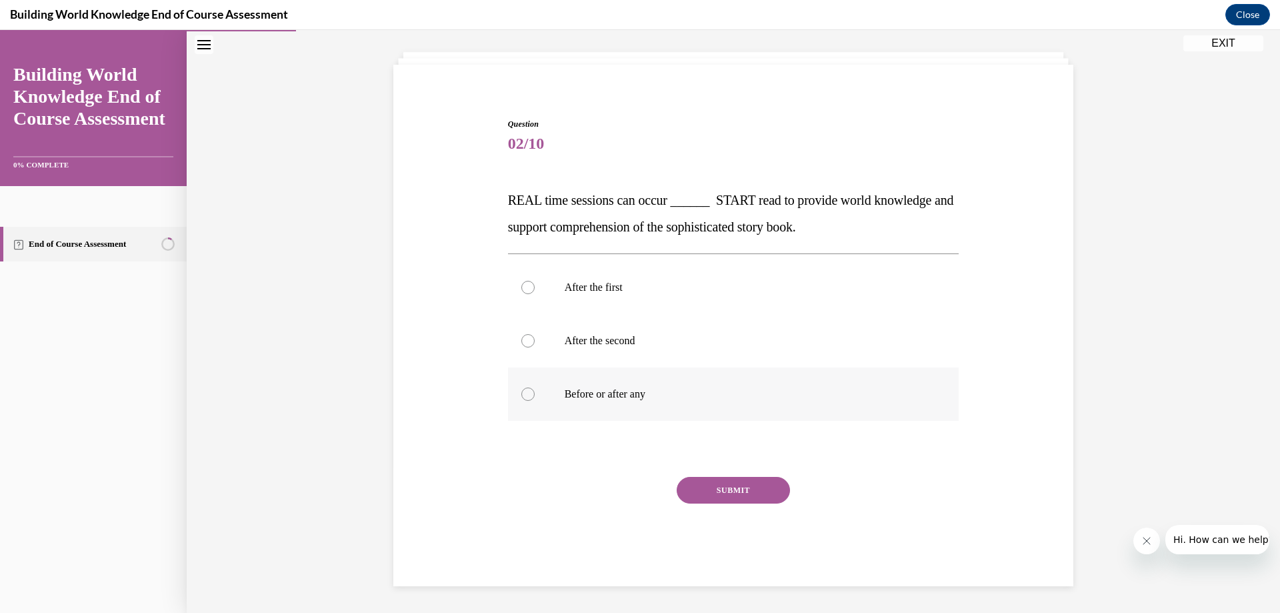
click at [521, 391] on div at bounding box center [527, 393] width 13 height 13
click at [521, 391] on input "Before or after any" at bounding box center [527, 393] width 13 height 13
radio input "true"
click at [732, 489] on button "SUBMIT" at bounding box center [733, 490] width 113 height 27
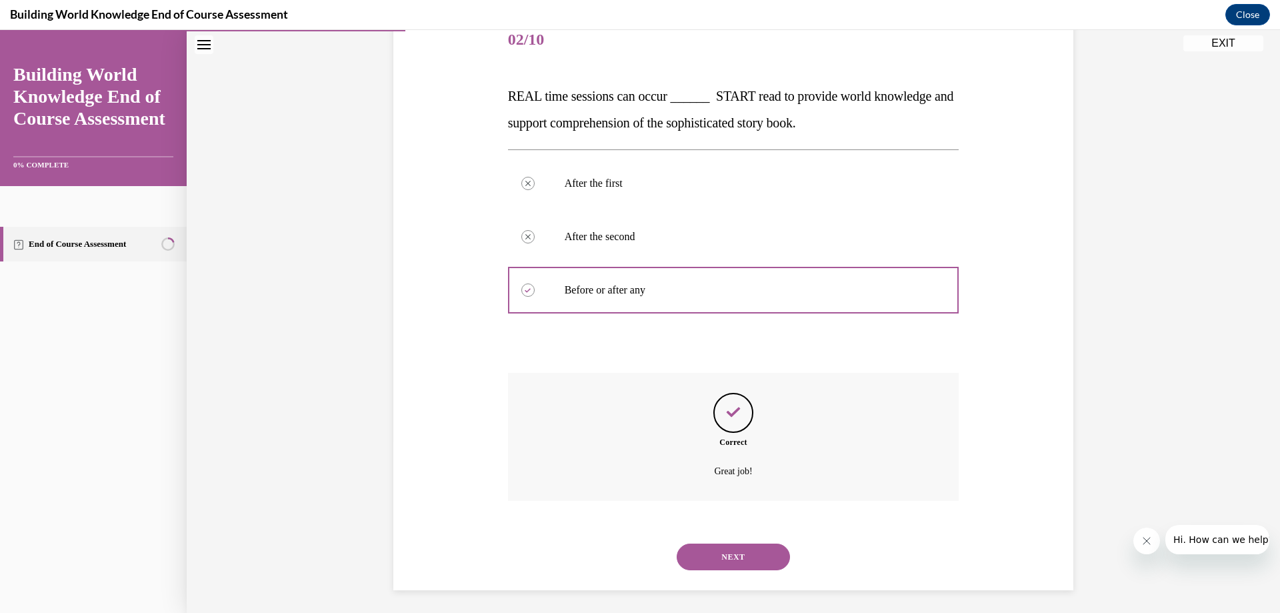
scroll to position [175, 0]
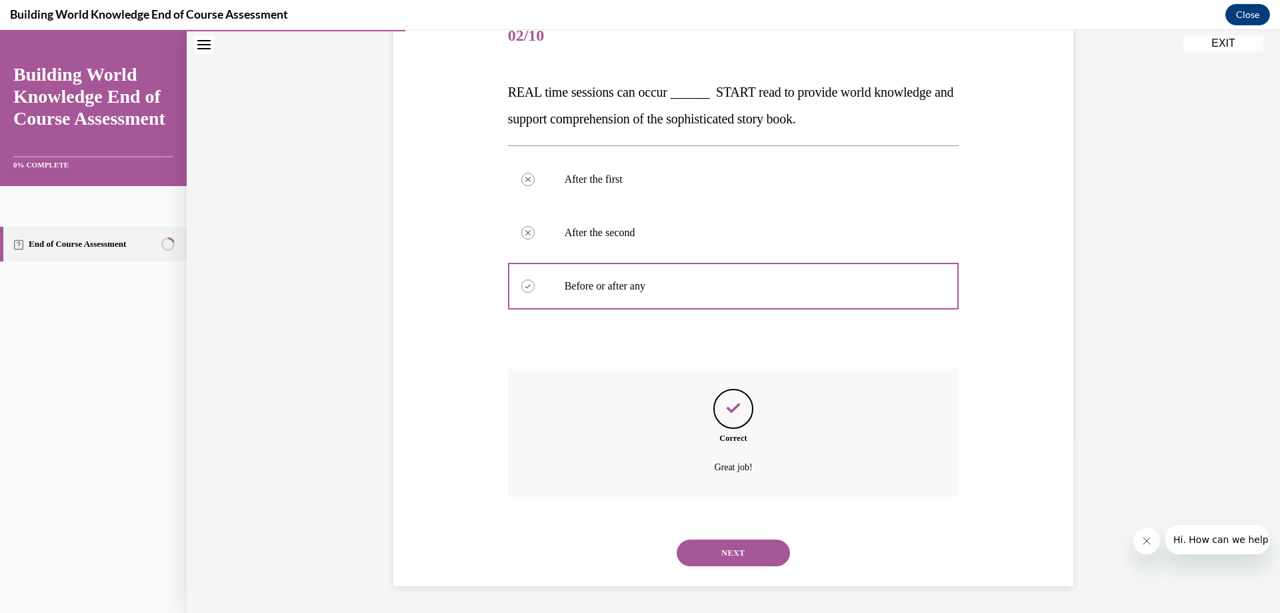
click at [725, 551] on button "NEXT" at bounding box center [733, 552] width 113 height 27
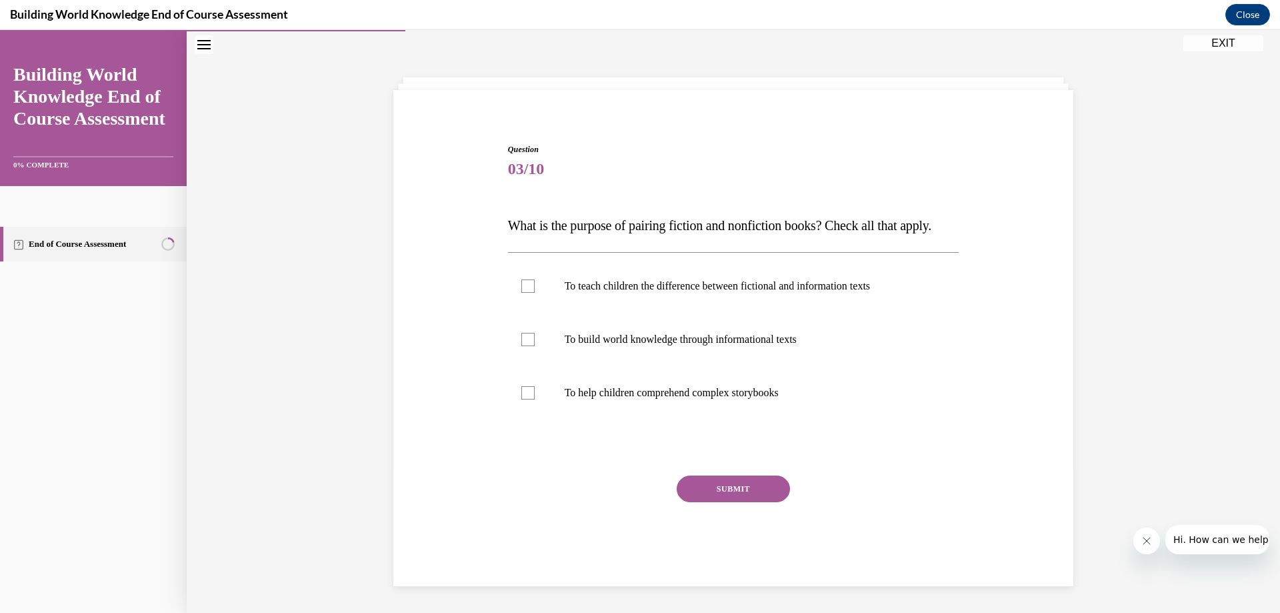
scroll to position [67, 0]
click at [522, 341] on div at bounding box center [527, 339] width 13 height 13
click at [522, 341] on input "To build world knowledge through informational texts" at bounding box center [527, 339] width 13 height 13
checkbox input "true"
click at [725, 493] on button "SUBMIT" at bounding box center [733, 488] width 113 height 27
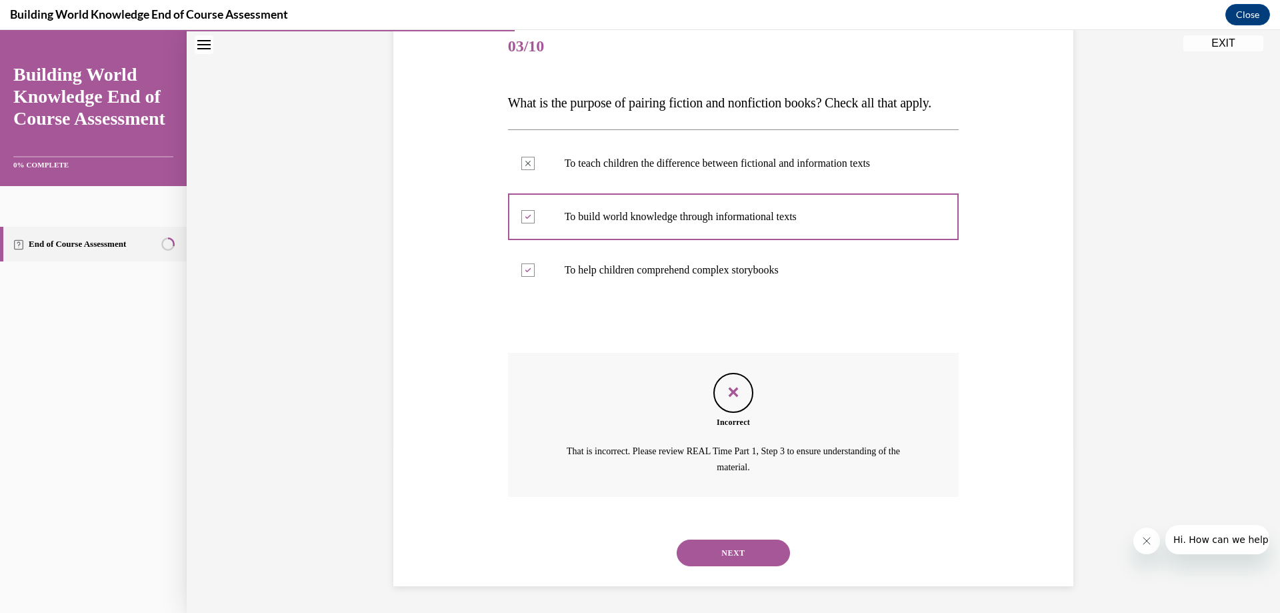
scroll to position [191, 0]
click at [737, 553] on button "NEXT" at bounding box center [733, 552] width 113 height 27
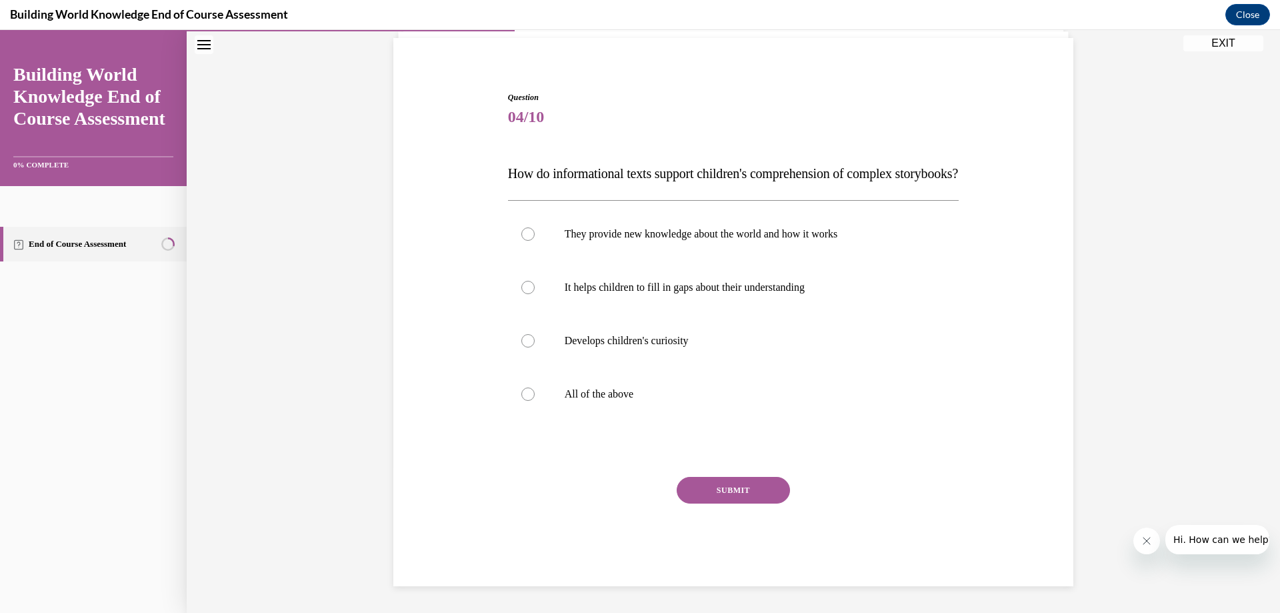
scroll to position [121, 0]
click at [523, 395] on div at bounding box center [527, 393] width 13 height 13
click at [523, 395] on input "All of the above" at bounding box center [527, 393] width 13 height 13
radio input "true"
click at [730, 493] on button "SUBMIT" at bounding box center [733, 490] width 113 height 27
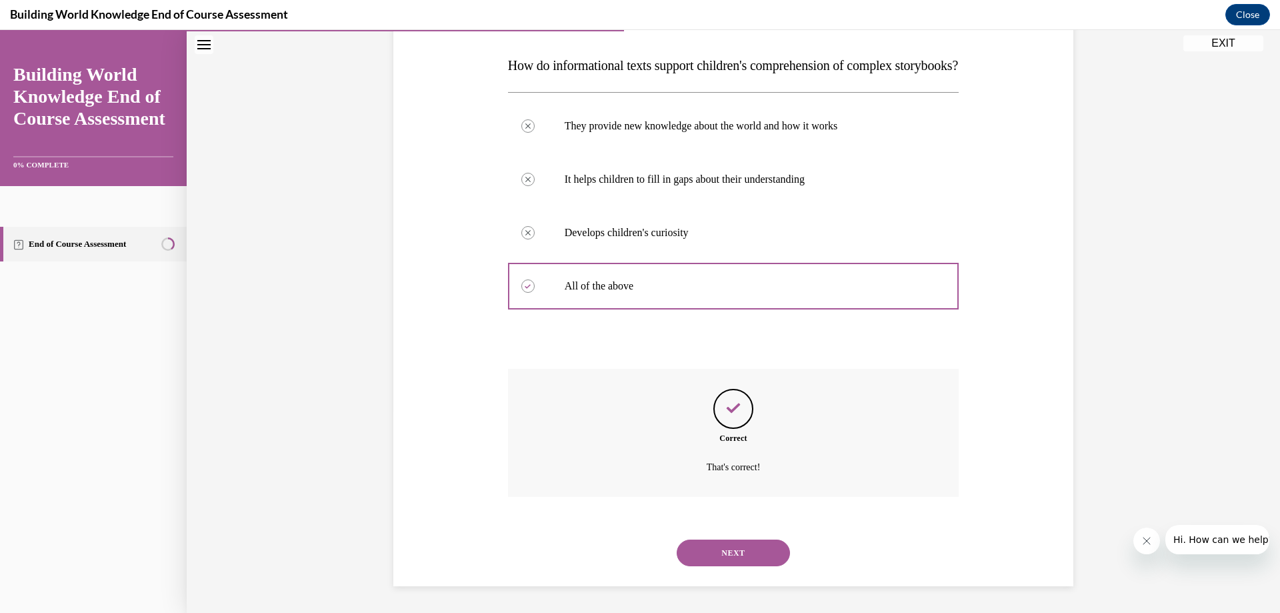
scroll to position [229, 0]
click at [731, 556] on button "NEXT" at bounding box center [733, 552] width 113 height 27
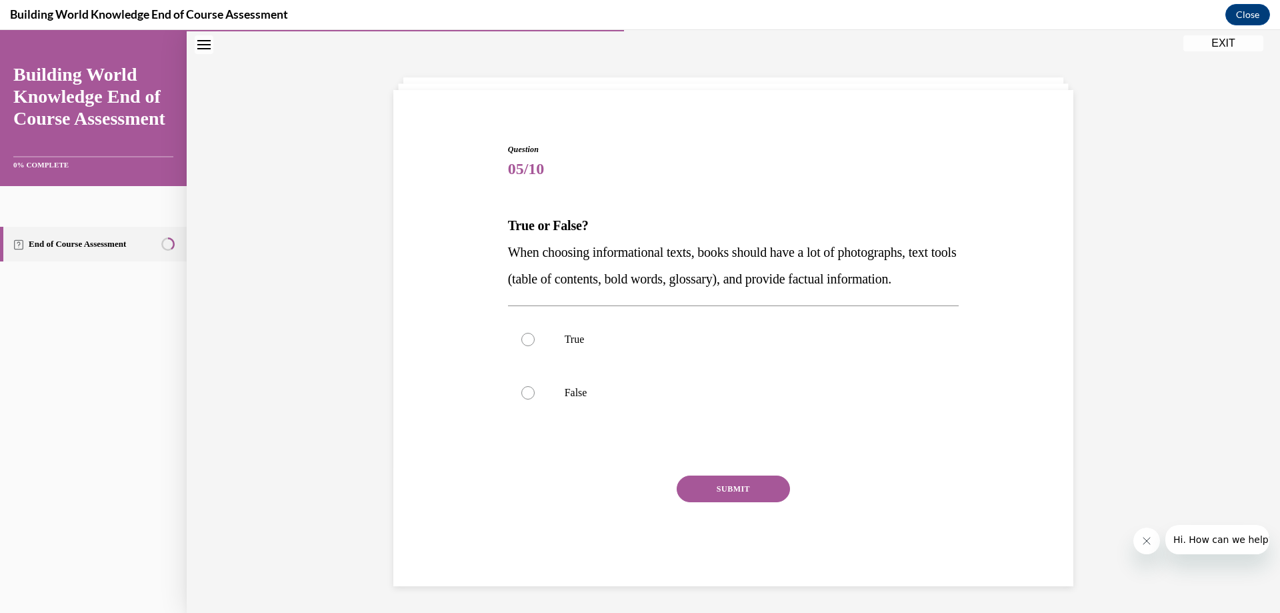
scroll to position [41, 0]
click at [525, 347] on div at bounding box center [527, 340] width 13 height 13
click at [525, 347] on input "True" at bounding box center [527, 340] width 13 height 13
radio input "true"
click at [745, 503] on button "SUBMIT" at bounding box center [733, 490] width 113 height 27
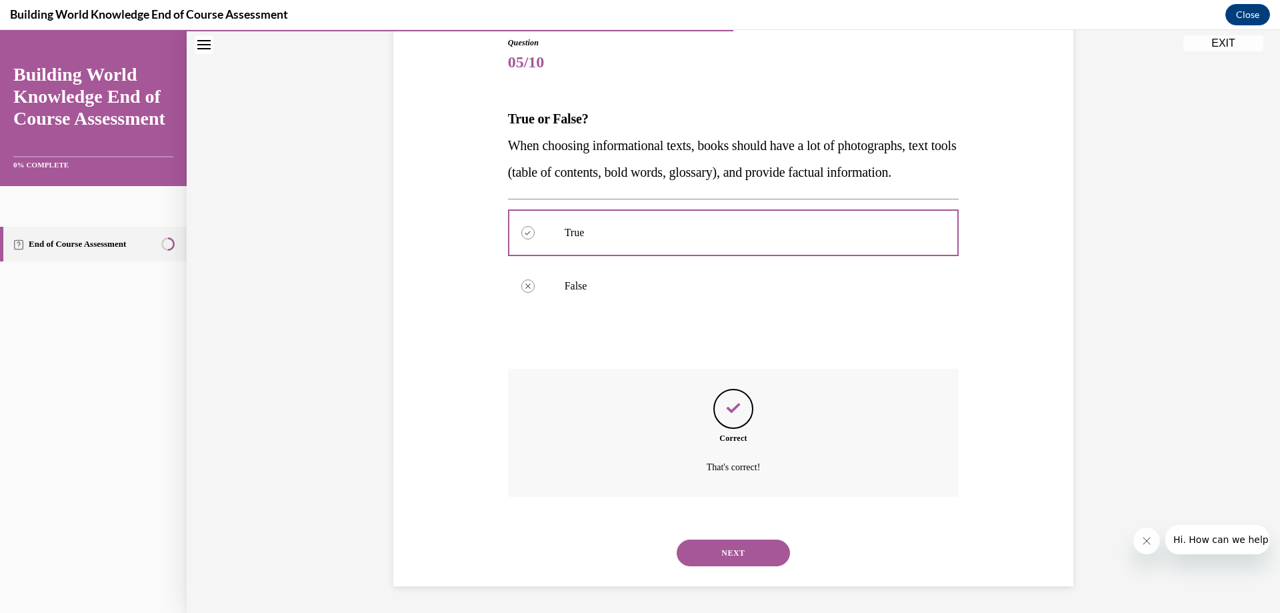
scroll to position [175, 0]
click at [710, 547] on button "NEXT" at bounding box center [733, 552] width 113 height 27
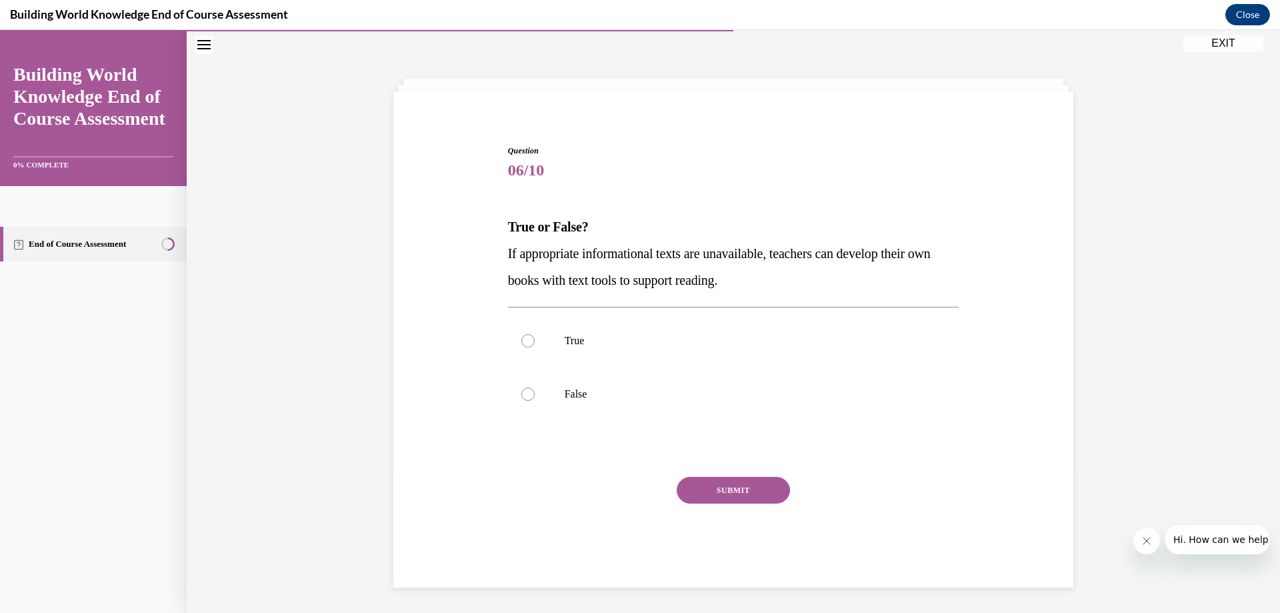
scroll to position [42, 0]
click at [527, 337] on div at bounding box center [527, 339] width 13 height 13
click at [527, 337] on input "True" at bounding box center [527, 339] width 13 height 13
radio input "true"
click at [735, 489] on button "SUBMIT" at bounding box center [733, 488] width 113 height 27
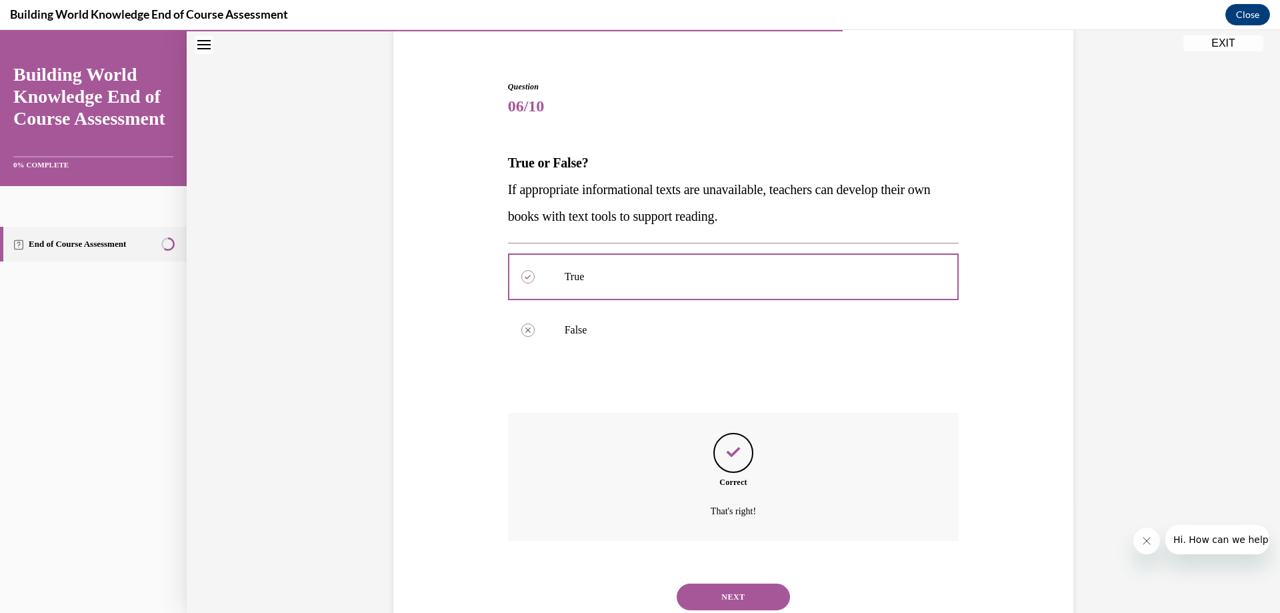
scroll to position [149, 0]
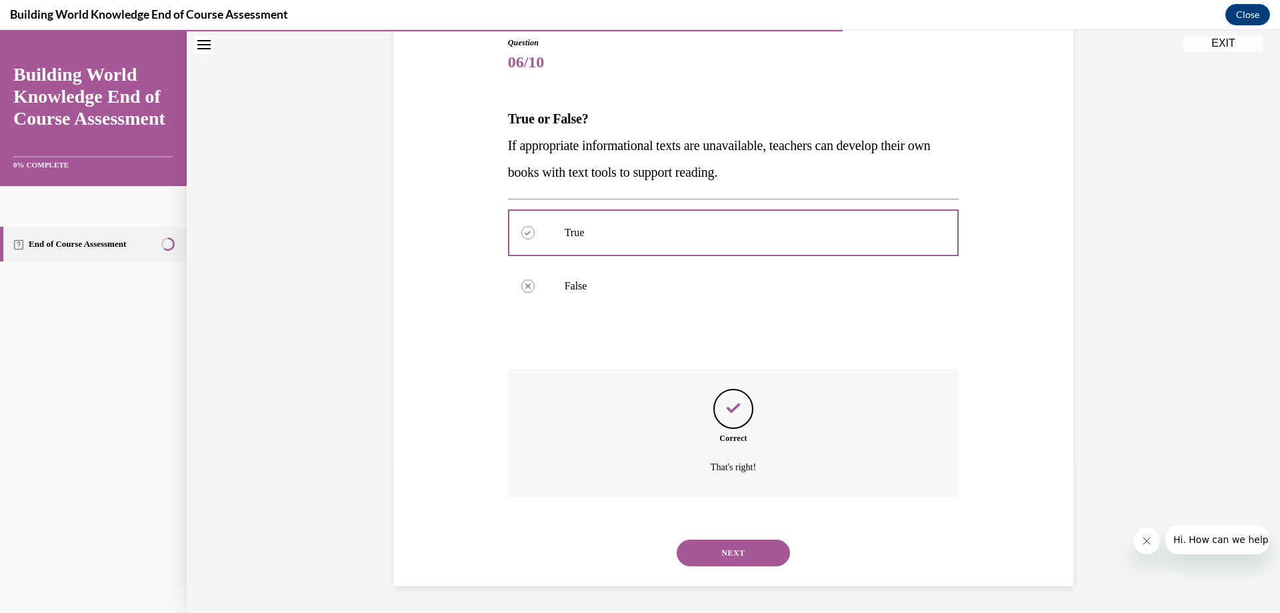
click at [715, 553] on button "NEXT" at bounding box center [733, 552] width 113 height 27
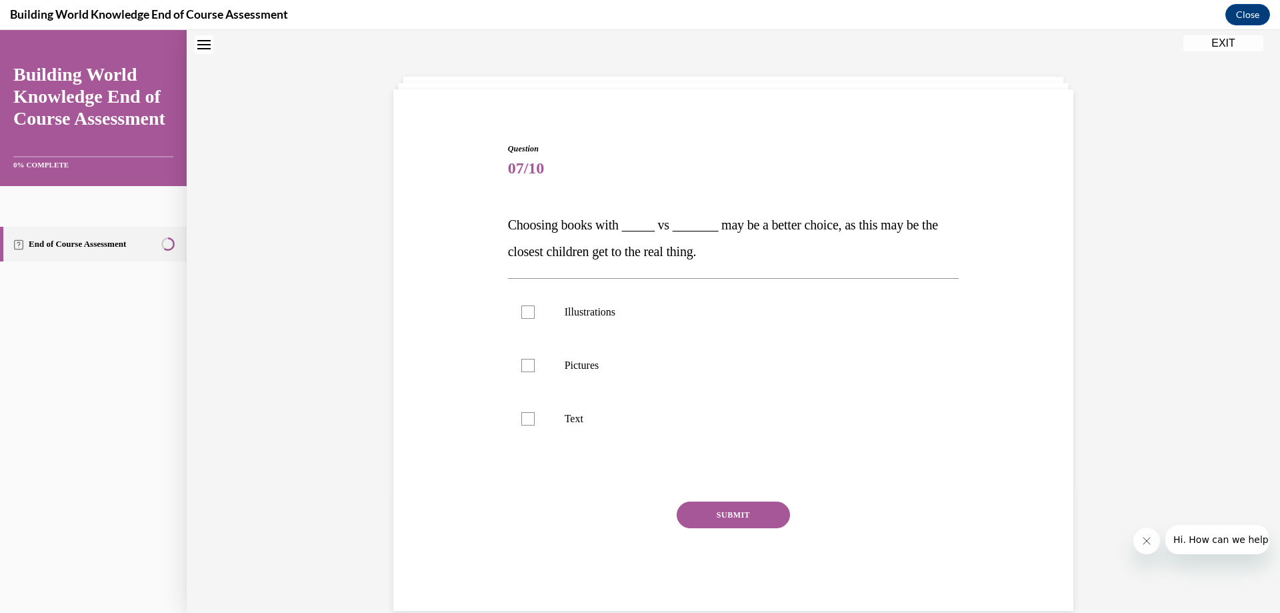
scroll to position [41, 0]
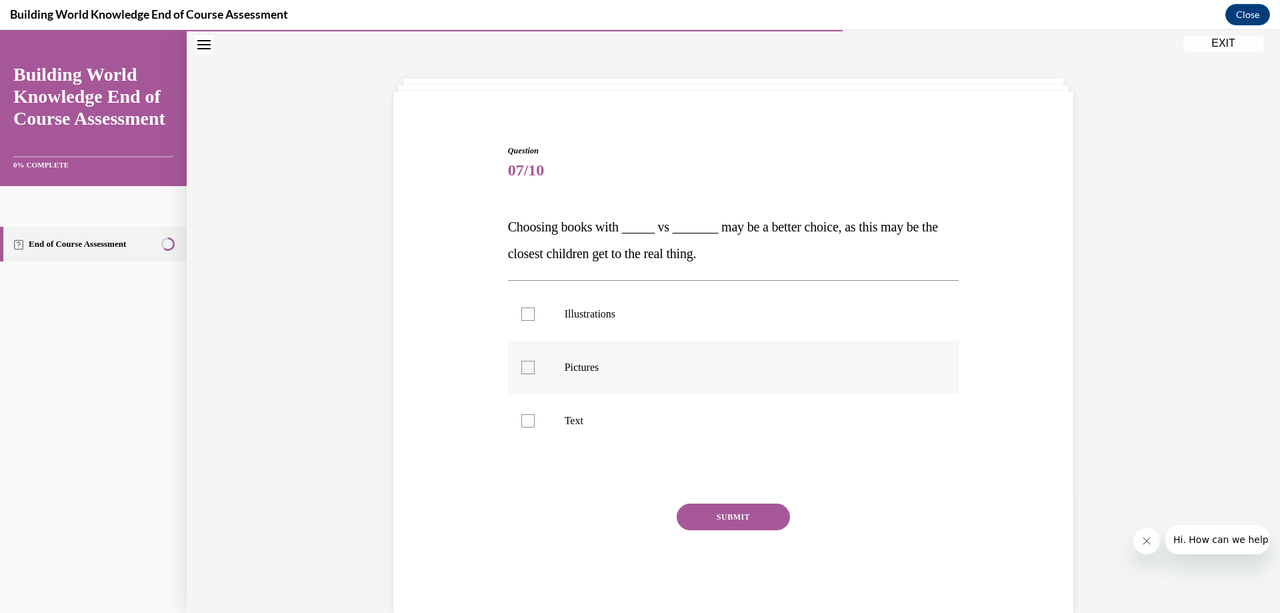
click at [523, 366] on div at bounding box center [527, 367] width 13 height 13
click at [523, 366] on input "Pictures" at bounding box center [527, 367] width 13 height 13
checkbox input "true"
click at [721, 526] on button "SUBMIT" at bounding box center [733, 516] width 113 height 27
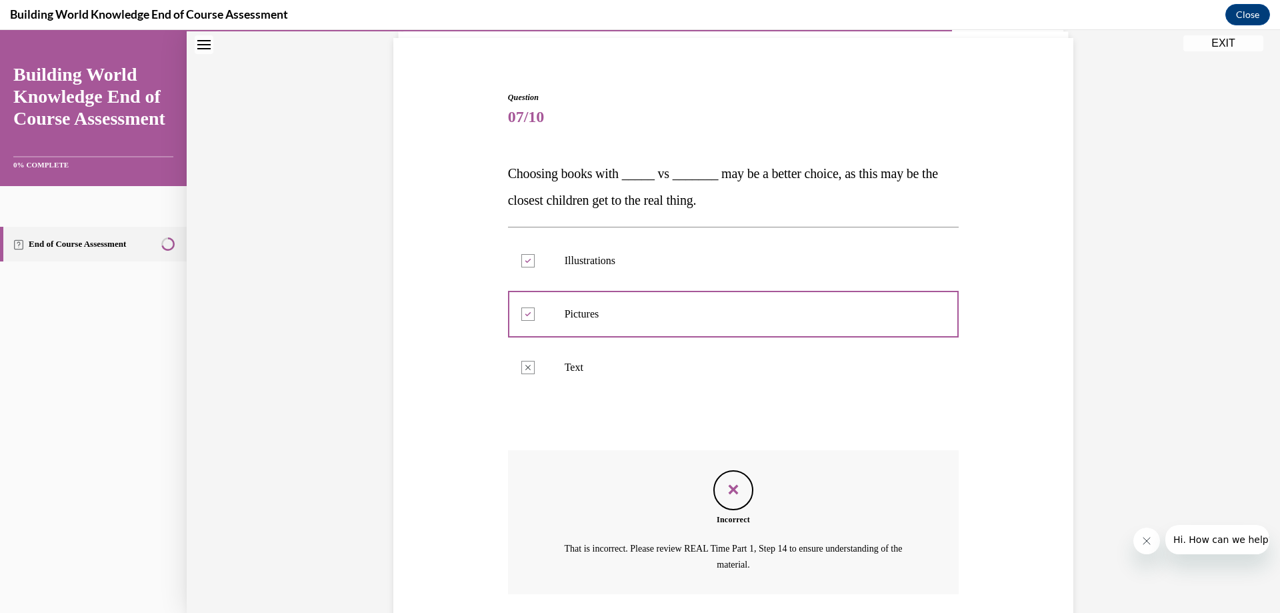
scroll to position [191, 0]
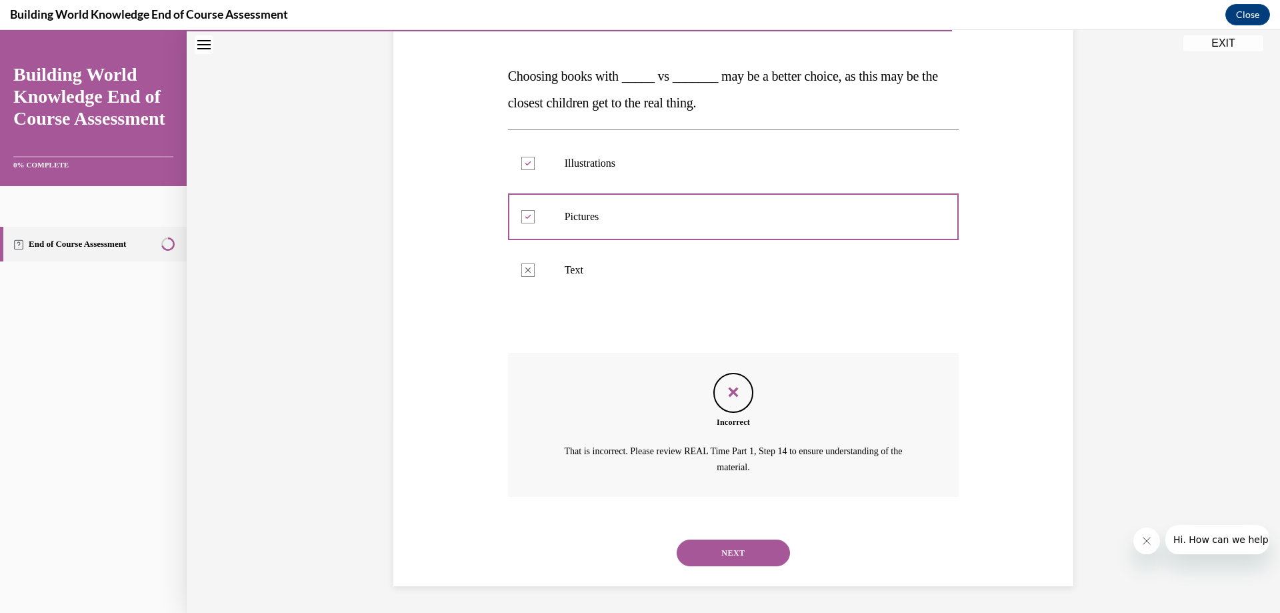
click at [723, 553] on button "NEXT" at bounding box center [733, 552] width 113 height 27
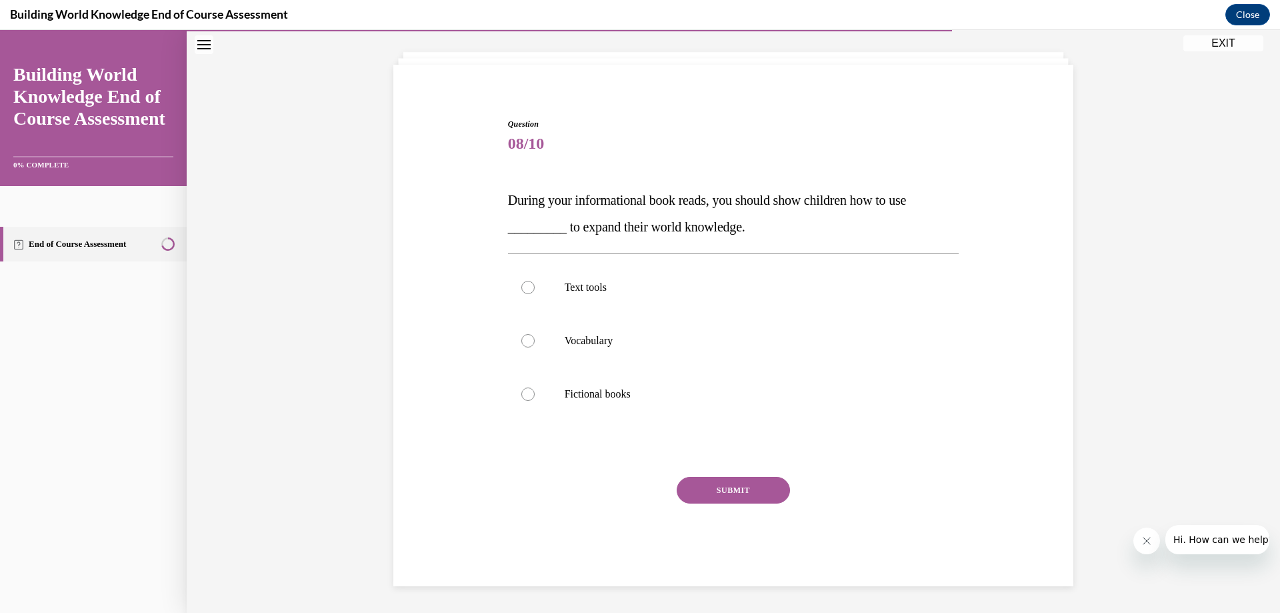
scroll to position [41, 0]
